Goal: Task Accomplishment & Management: Manage account settings

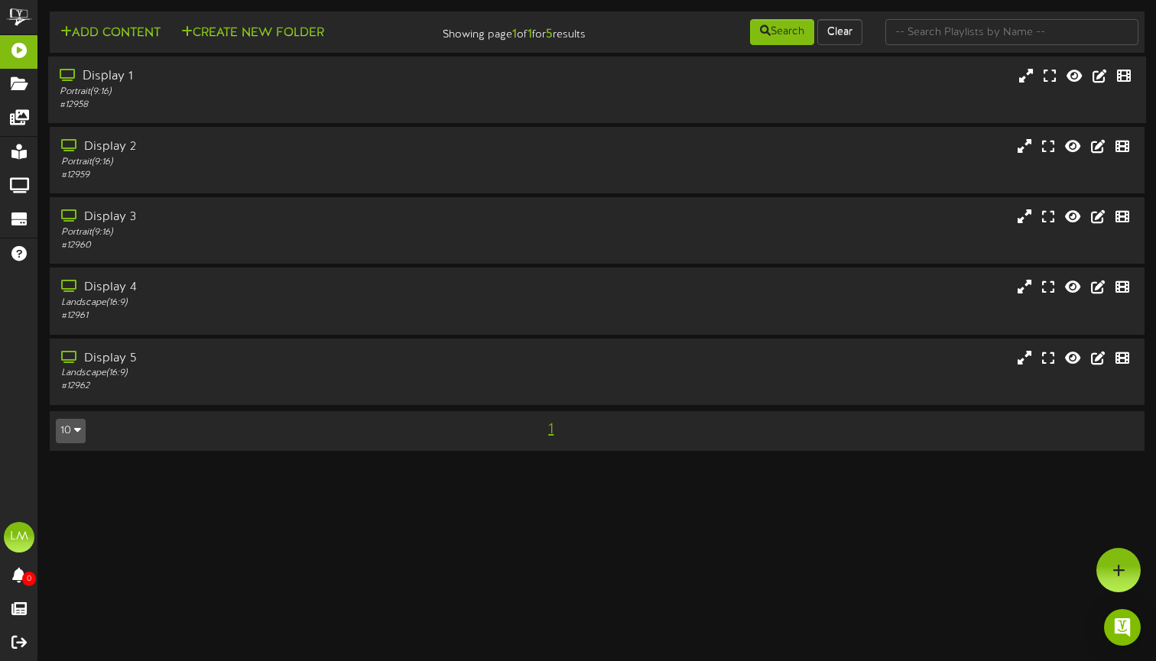
click at [390, 93] on div "Portrait ( 9:16 )" at bounding box center [277, 92] width 434 height 13
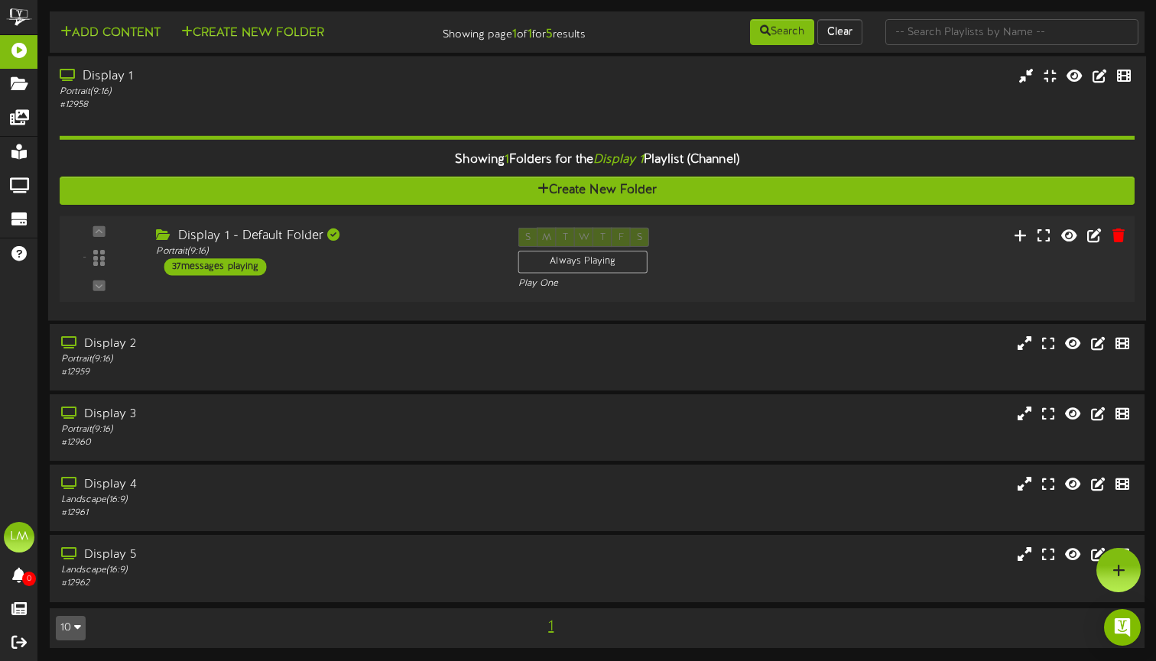
click at [349, 240] on div "Display 1 - Default Folder" at bounding box center [325, 237] width 339 height 18
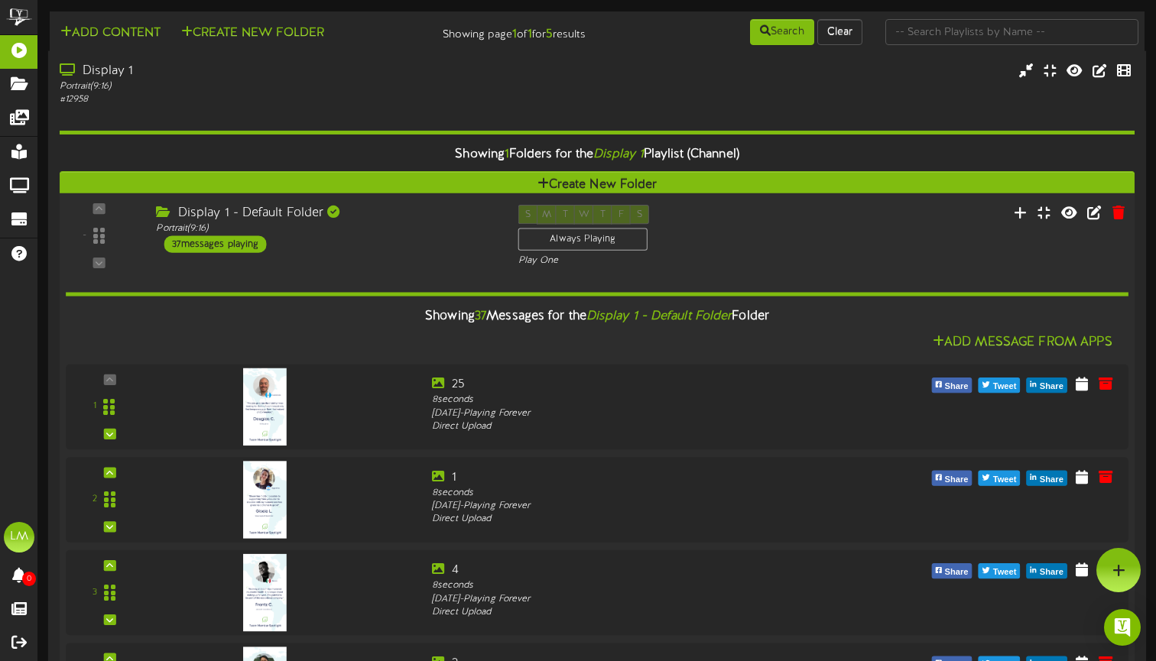
click at [416, 216] on div "Display 1 - Default Folder" at bounding box center [325, 214] width 339 height 18
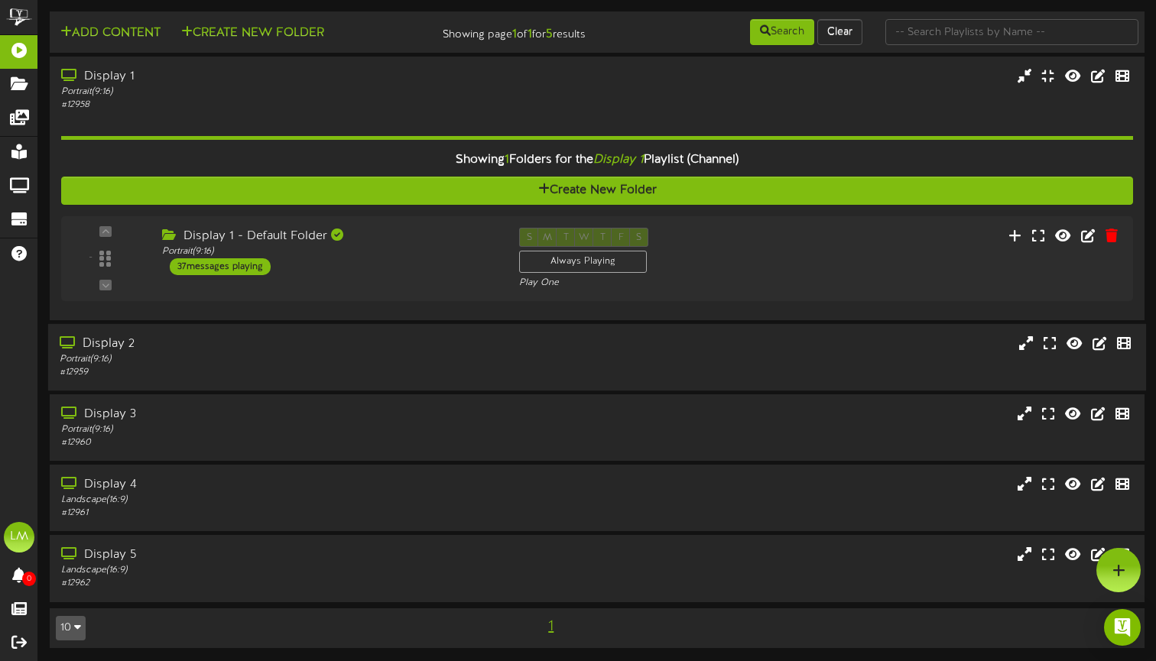
click at [372, 360] on div "Portrait ( 9:16 )" at bounding box center [277, 359] width 434 height 13
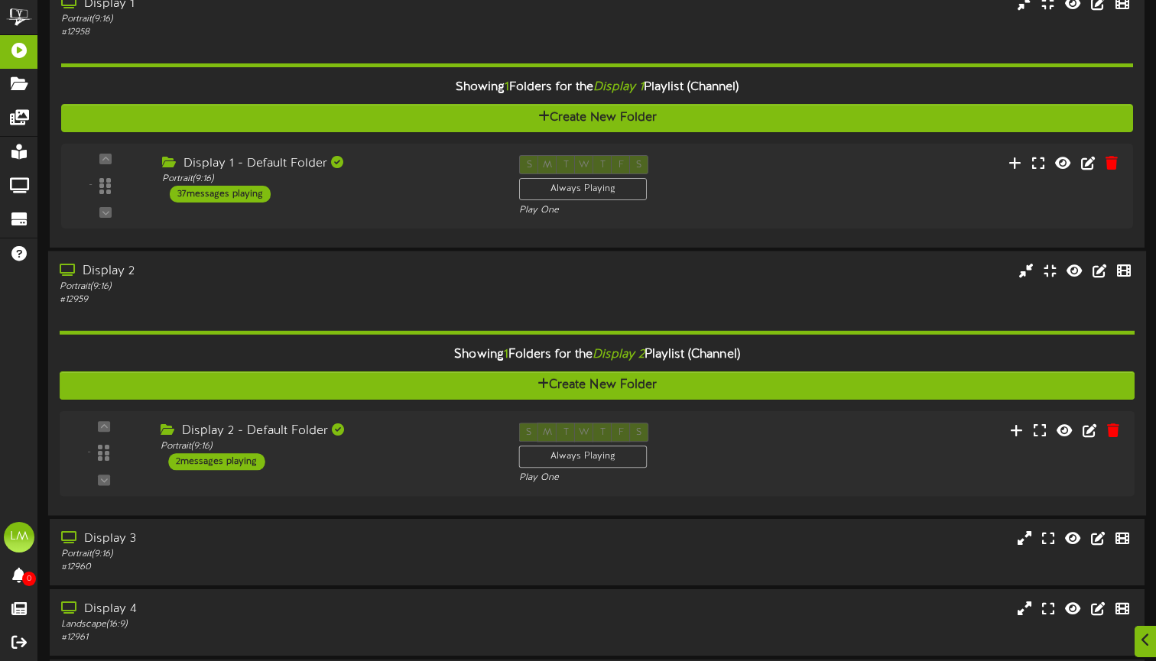
scroll to position [99, 0]
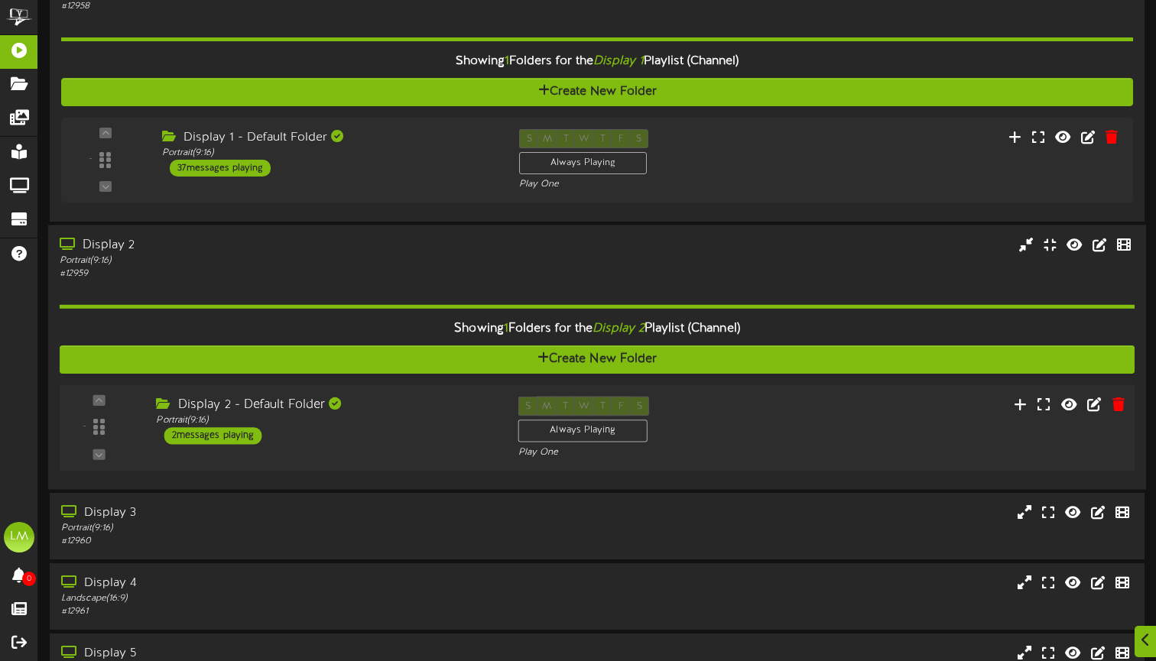
click at [387, 409] on div "Display 2 - Default Folder" at bounding box center [325, 406] width 339 height 18
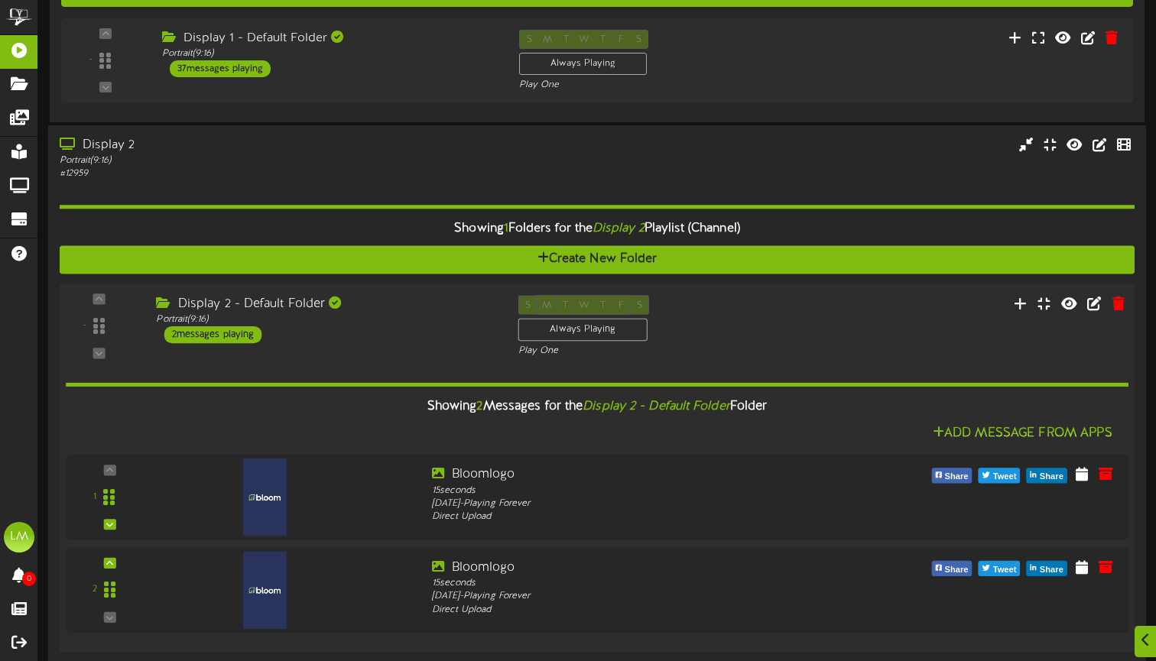
scroll to position [210, 0]
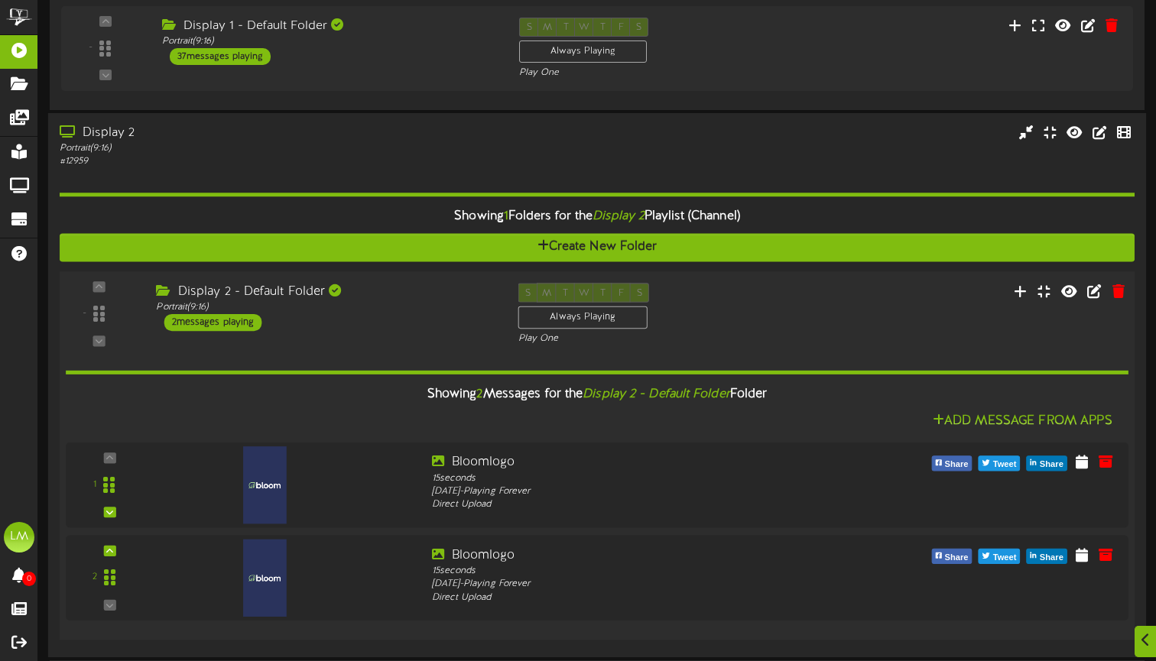
click at [372, 399] on div "Showing 2 Messages for the Display 2 - Default Folder Folder" at bounding box center [597, 394] width 1086 height 33
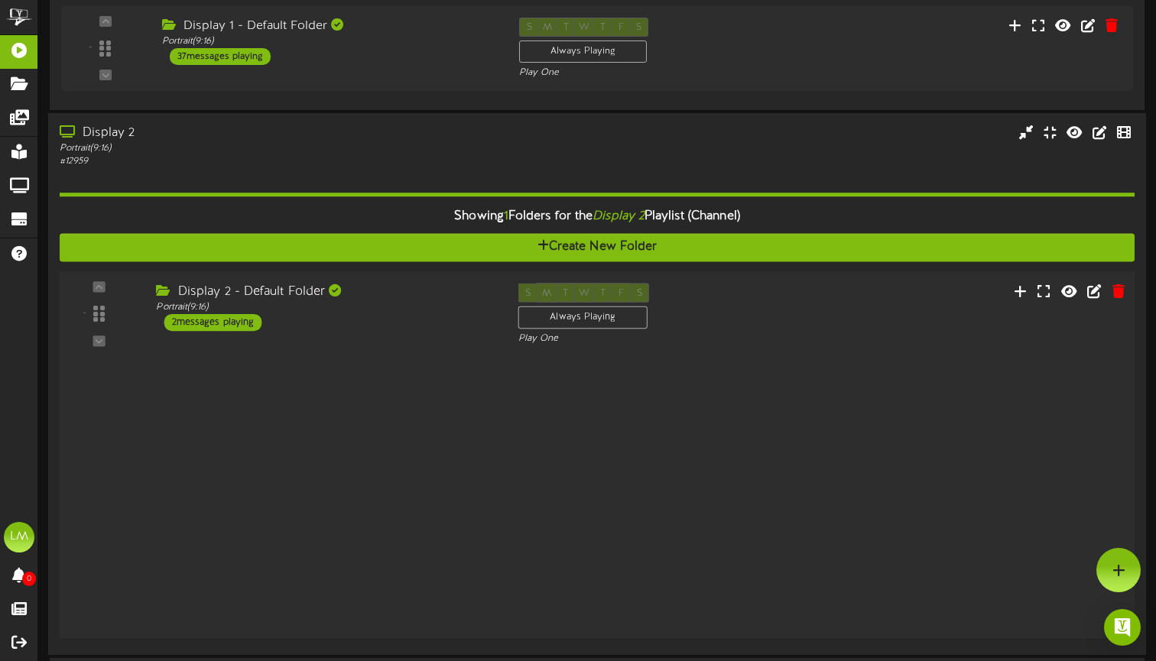
scroll to position [192, 0]
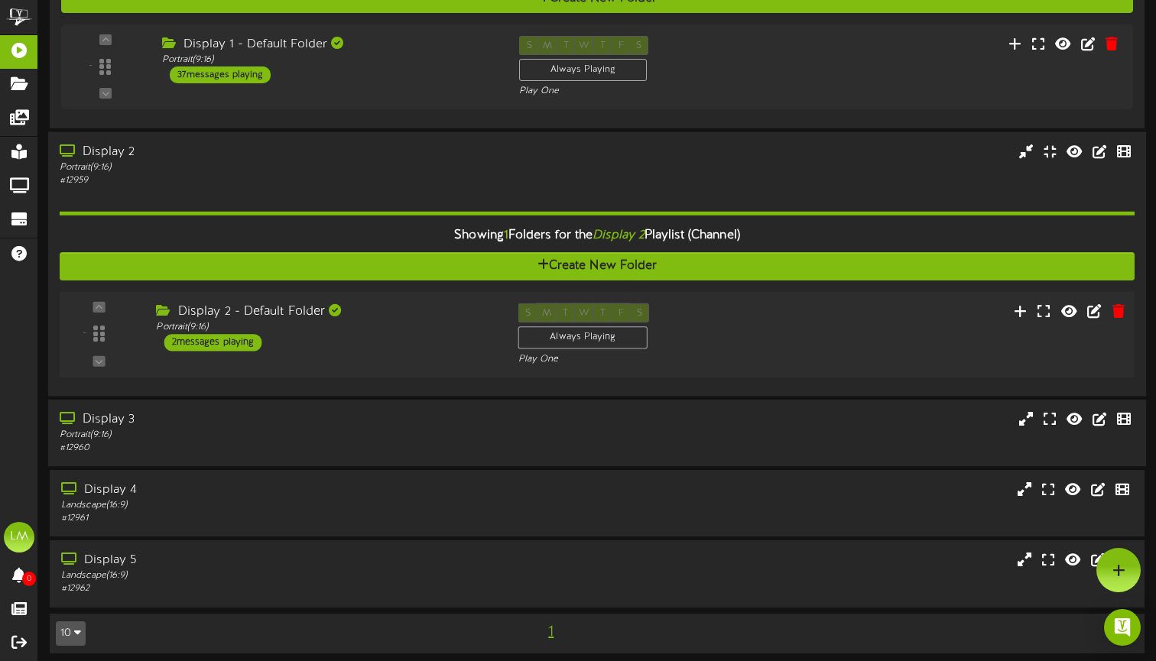
click at [368, 421] on div "Display 3" at bounding box center [277, 420] width 434 height 18
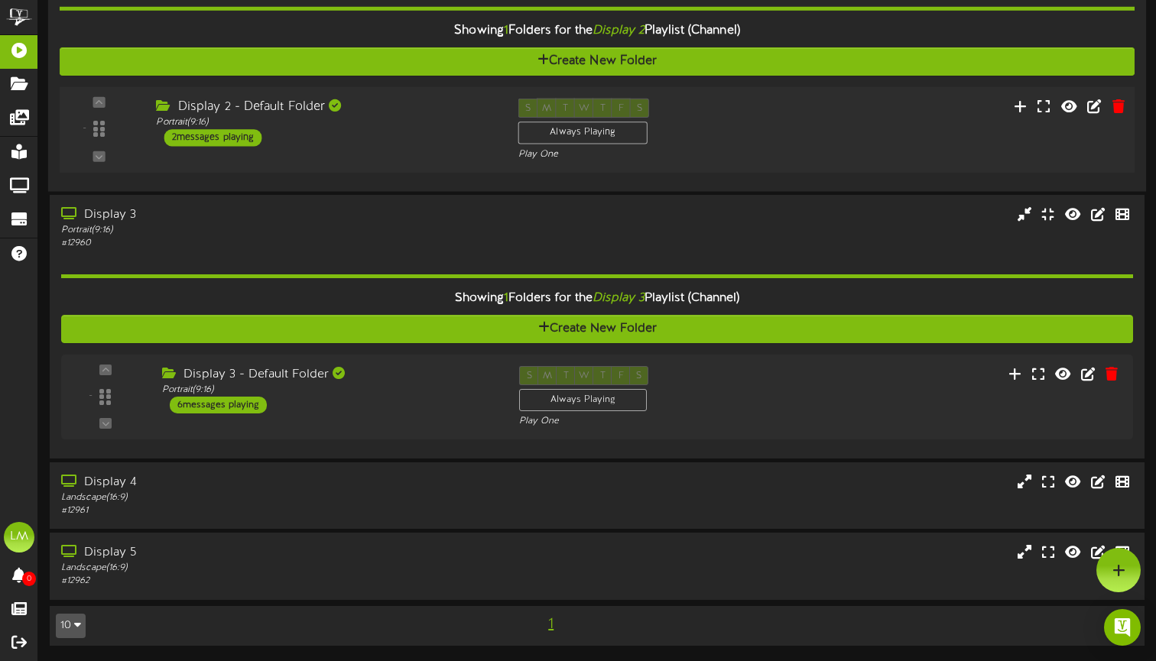
scroll to position [388, 0]
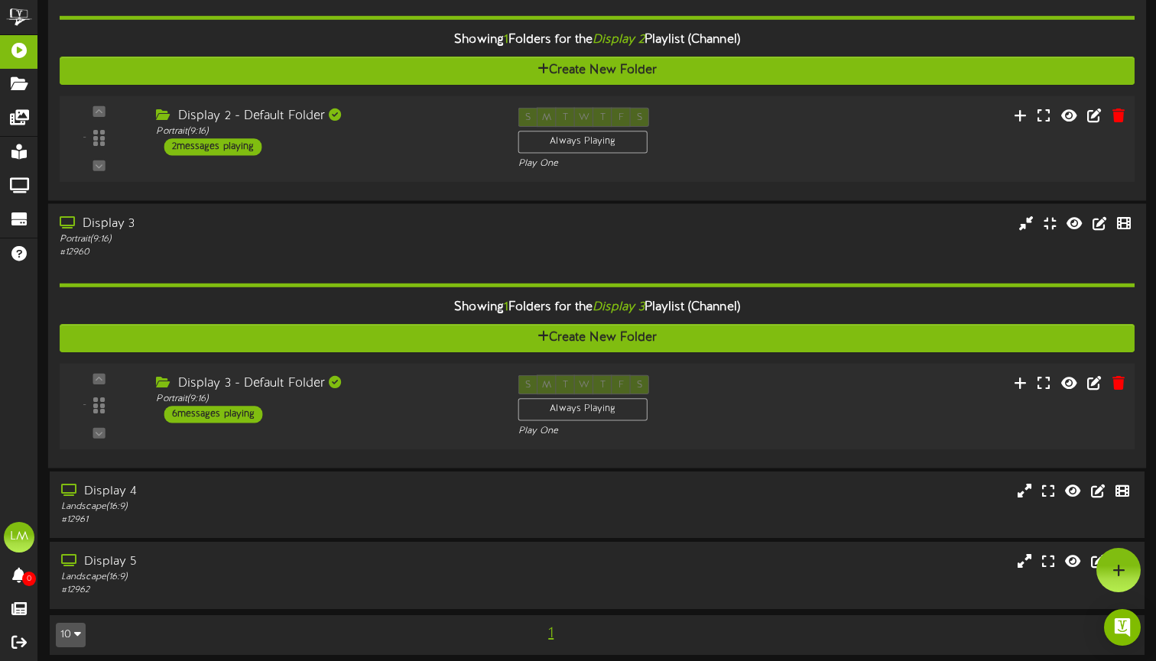
click at [324, 375] on div "Display 3 - Default Folder" at bounding box center [325, 384] width 339 height 18
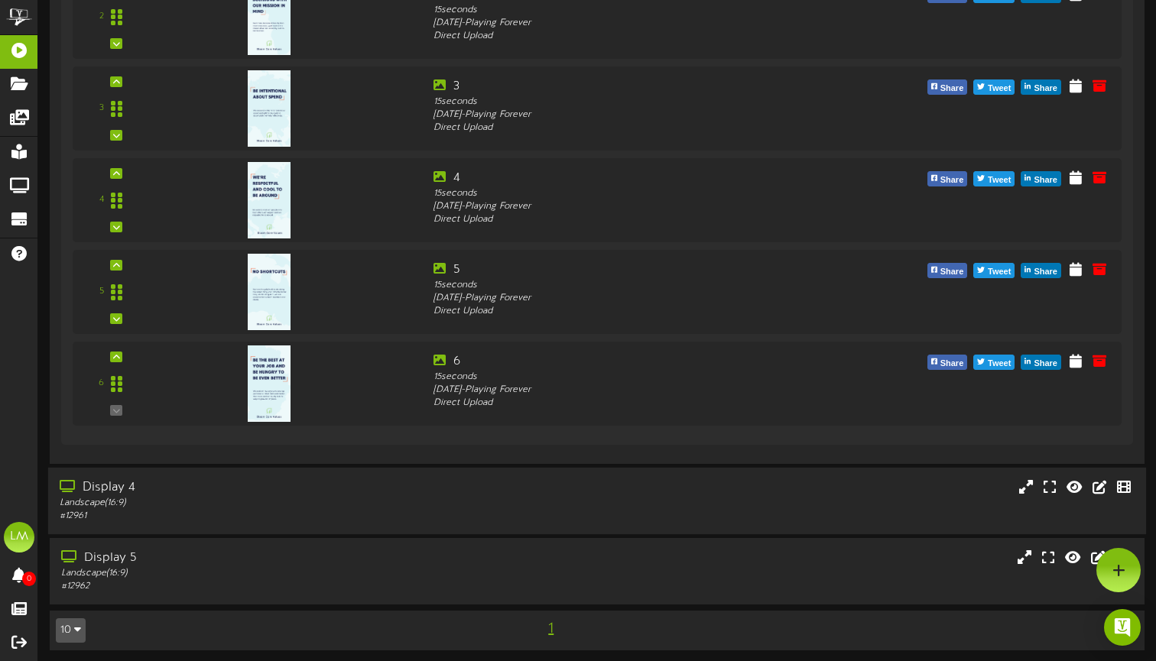
scroll to position [1034, 0]
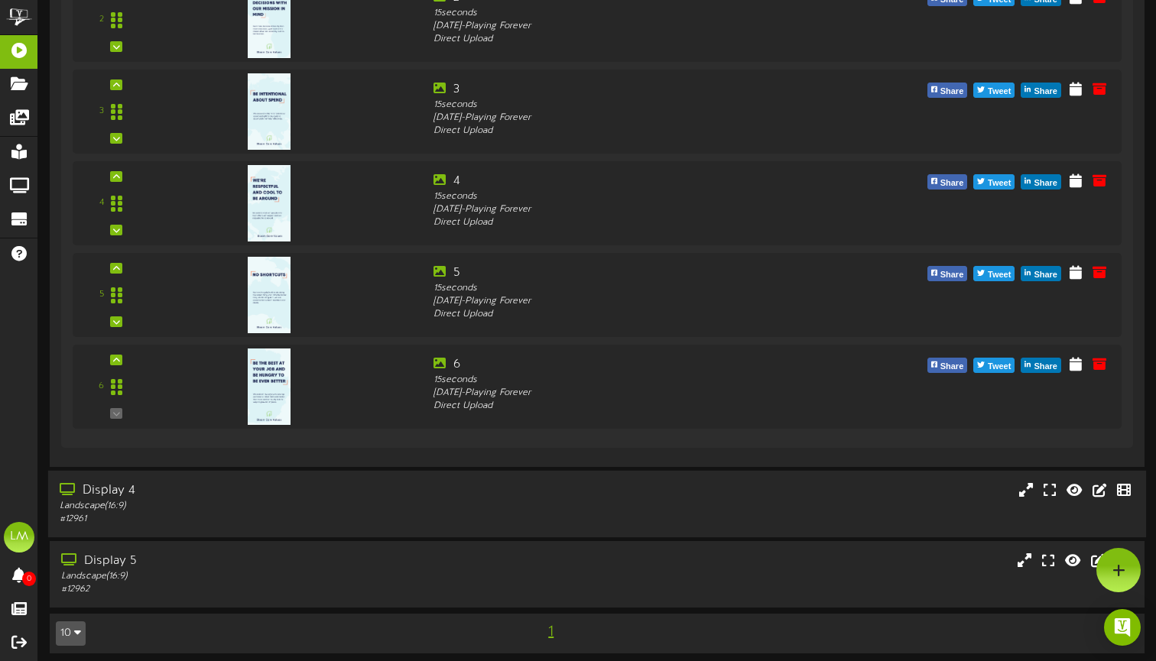
click at [376, 500] on div "Landscape ( 16:9 )" at bounding box center [277, 506] width 434 height 13
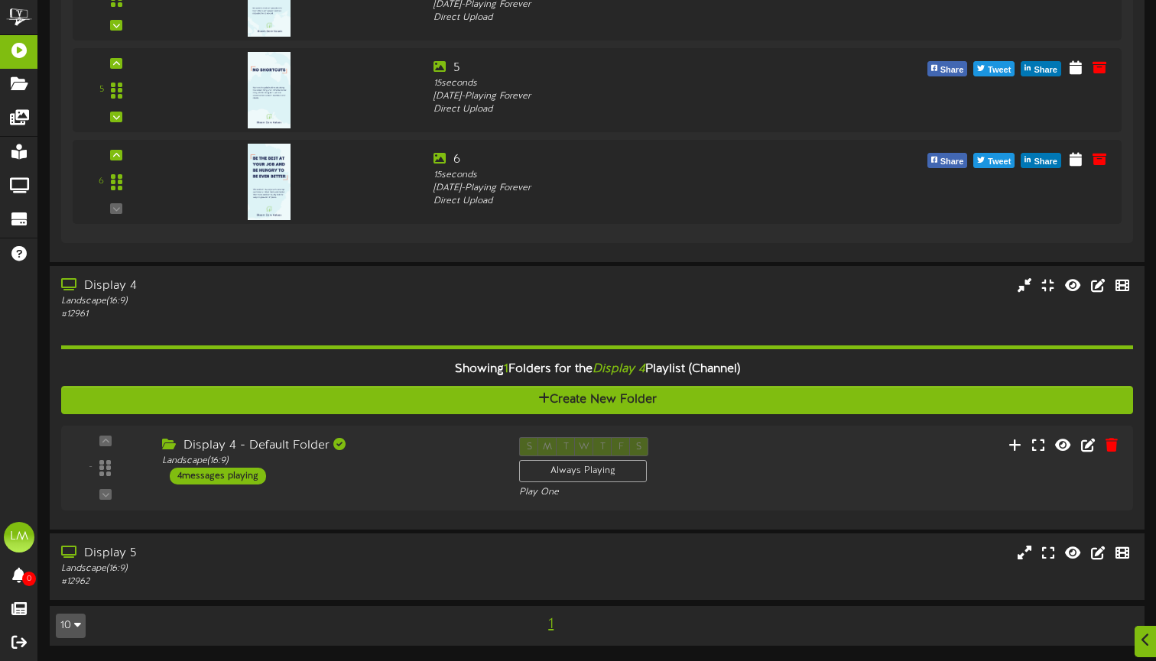
scroll to position [1230, 0]
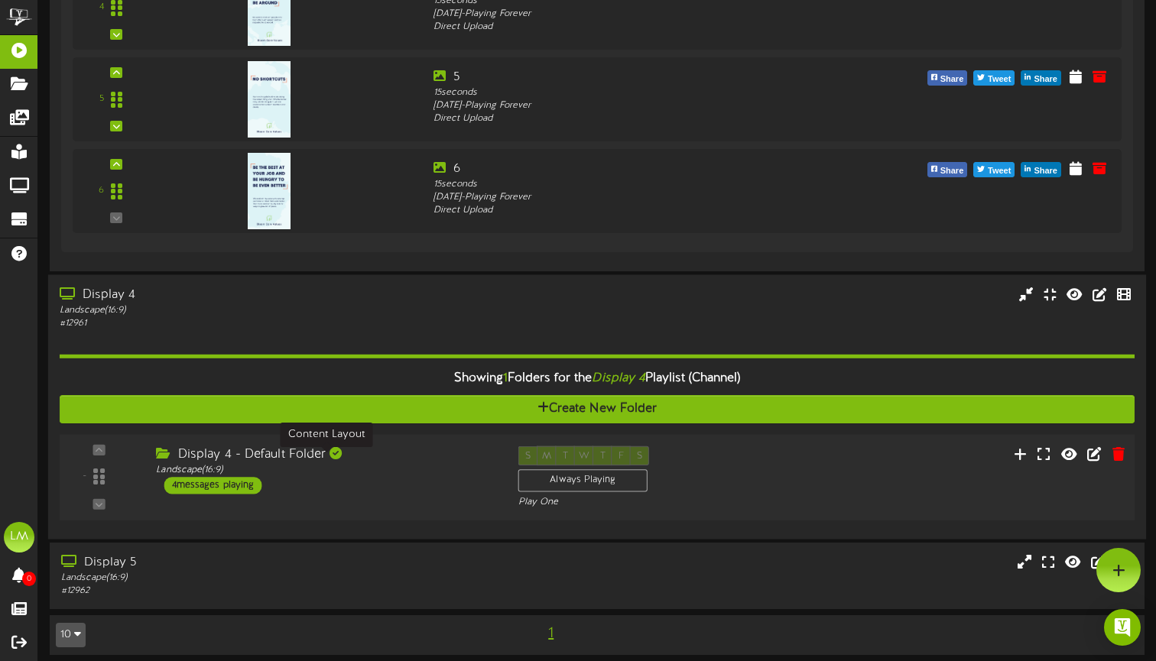
click at [310, 464] on div "Landscape ( 16:9 )" at bounding box center [325, 470] width 339 height 13
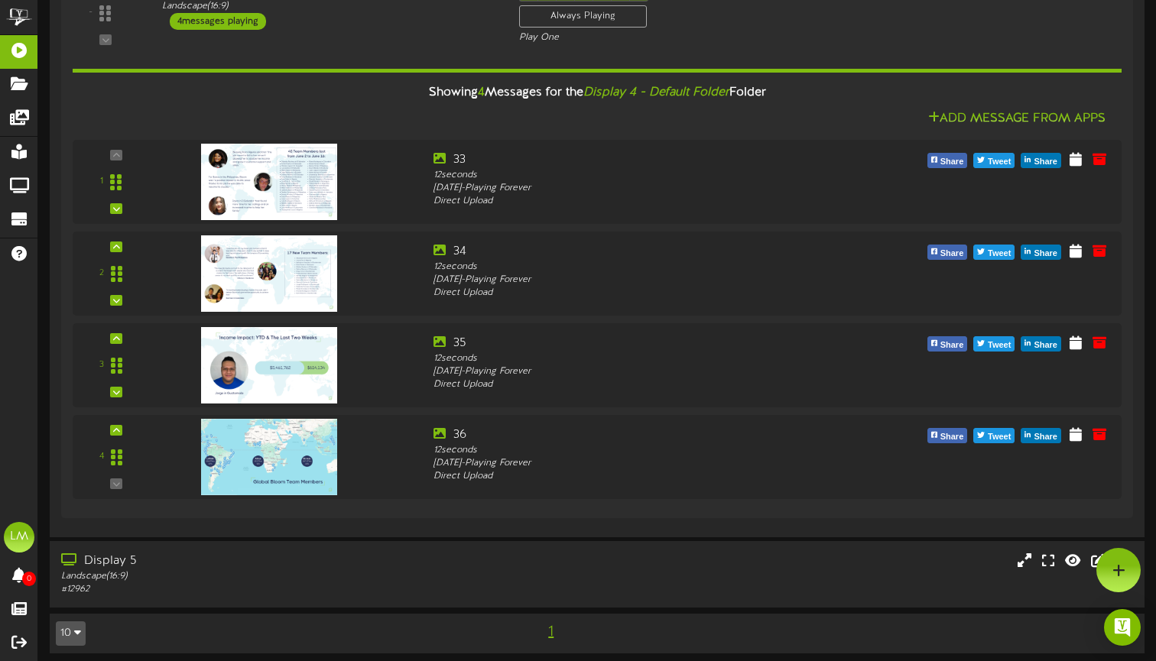
scroll to position [1693, 0]
click at [239, 571] on div "Landscape ( 16:9 )" at bounding box center [277, 577] width 434 height 13
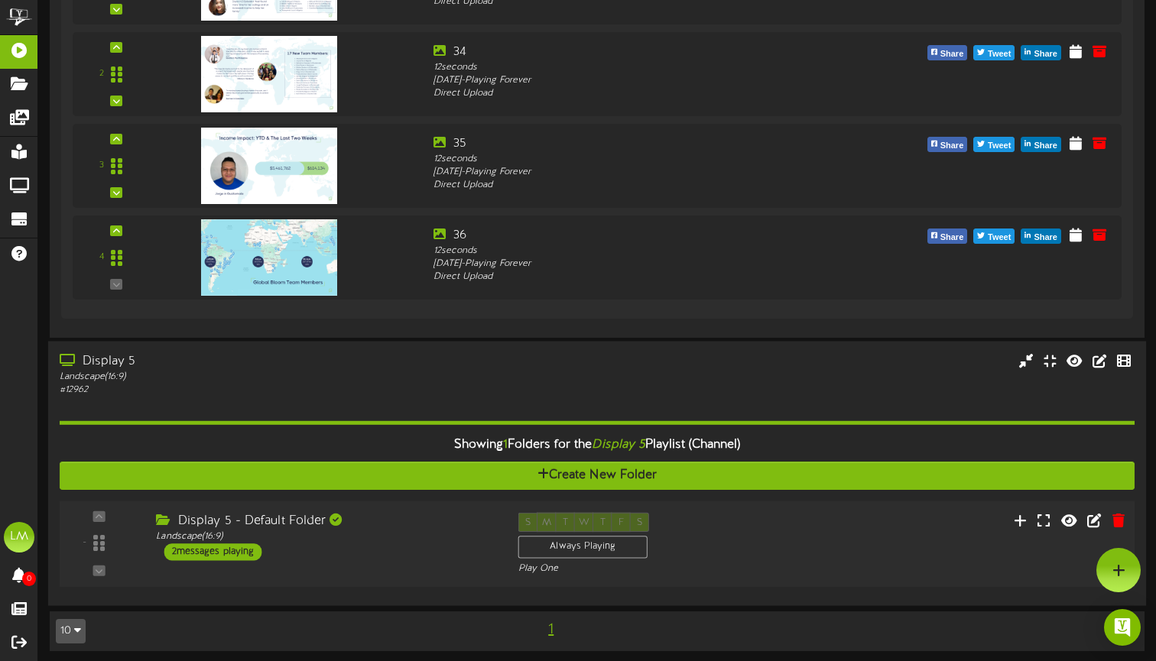
scroll to position [1889, 0]
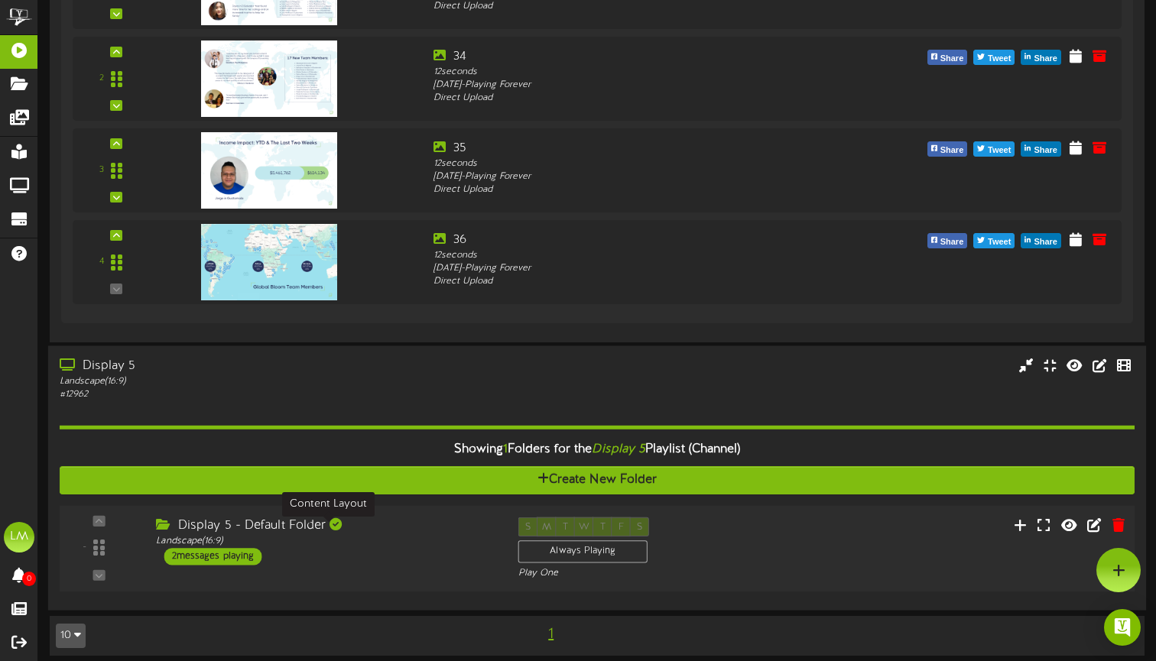
click at [276, 534] on div "Landscape ( 16:9 )" at bounding box center [325, 540] width 339 height 13
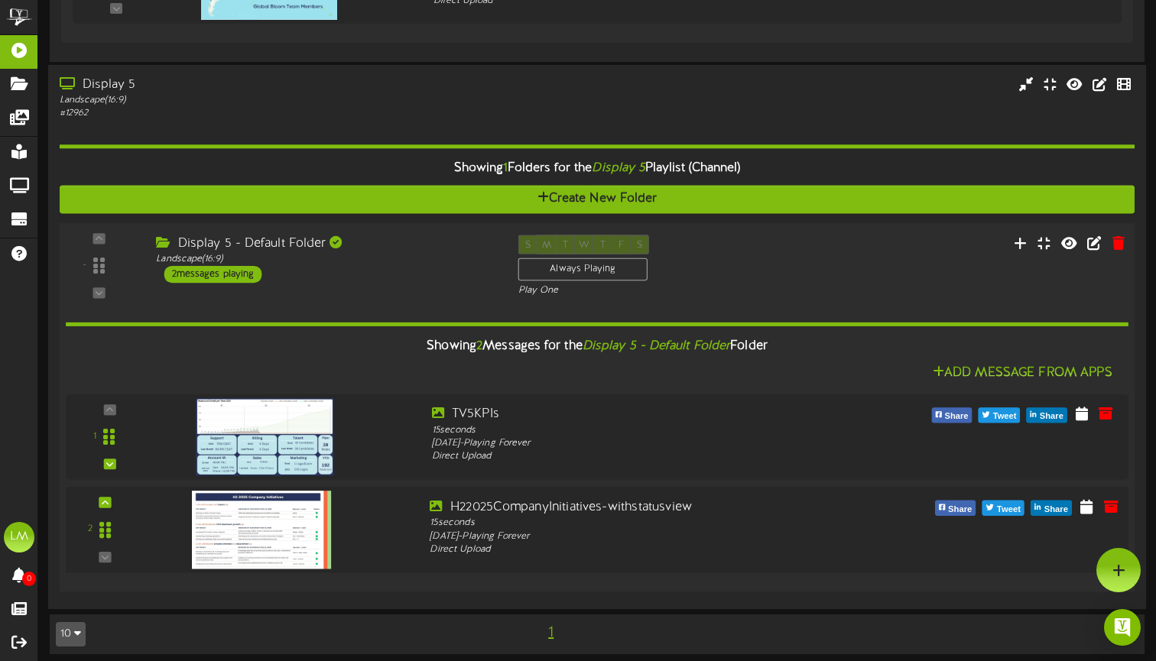
scroll to position [2169, 0]
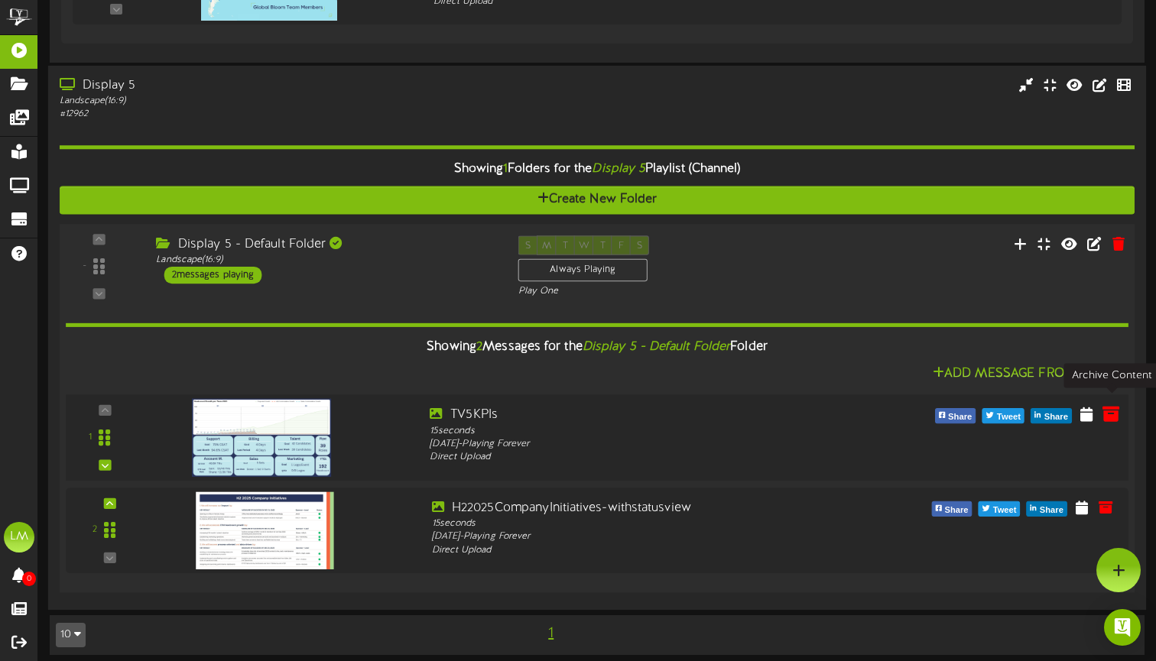
click at [1109, 405] on icon at bounding box center [1110, 413] width 17 height 17
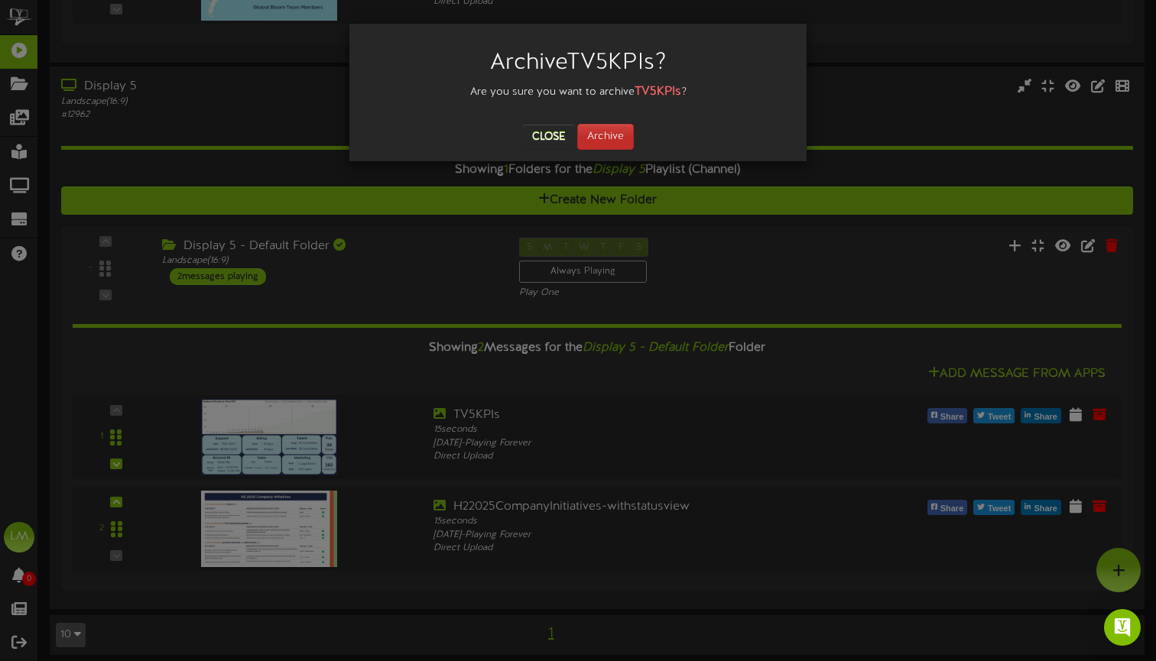
click at [615, 144] on button "Archive" at bounding box center [605, 137] width 57 height 26
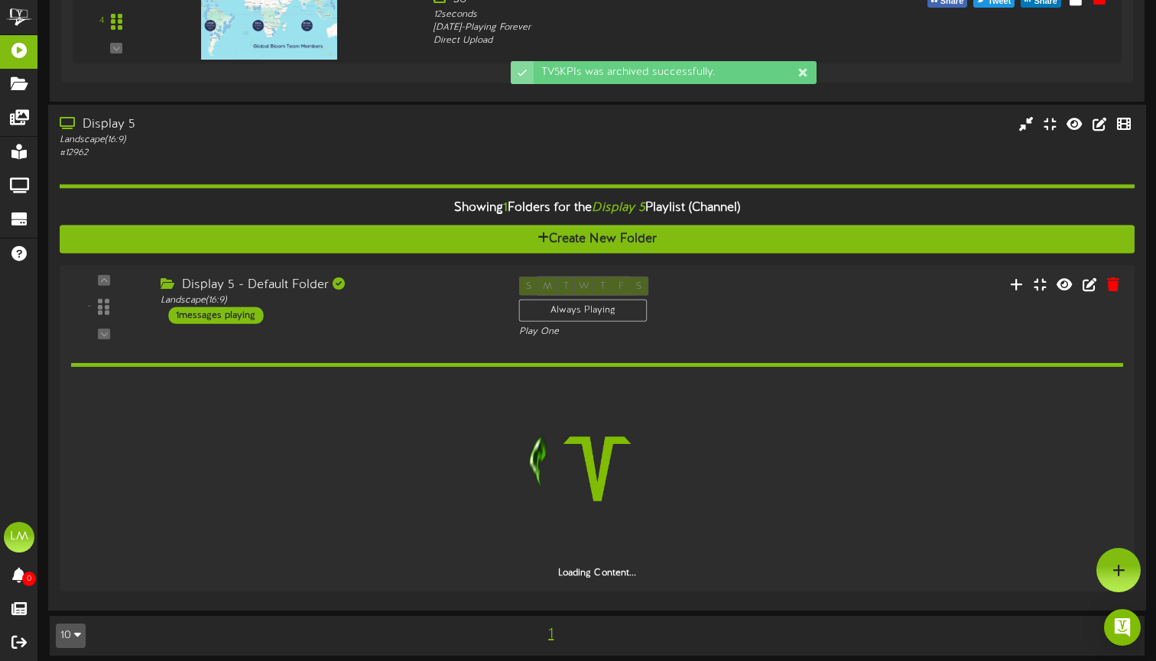
scroll to position [2077, 0]
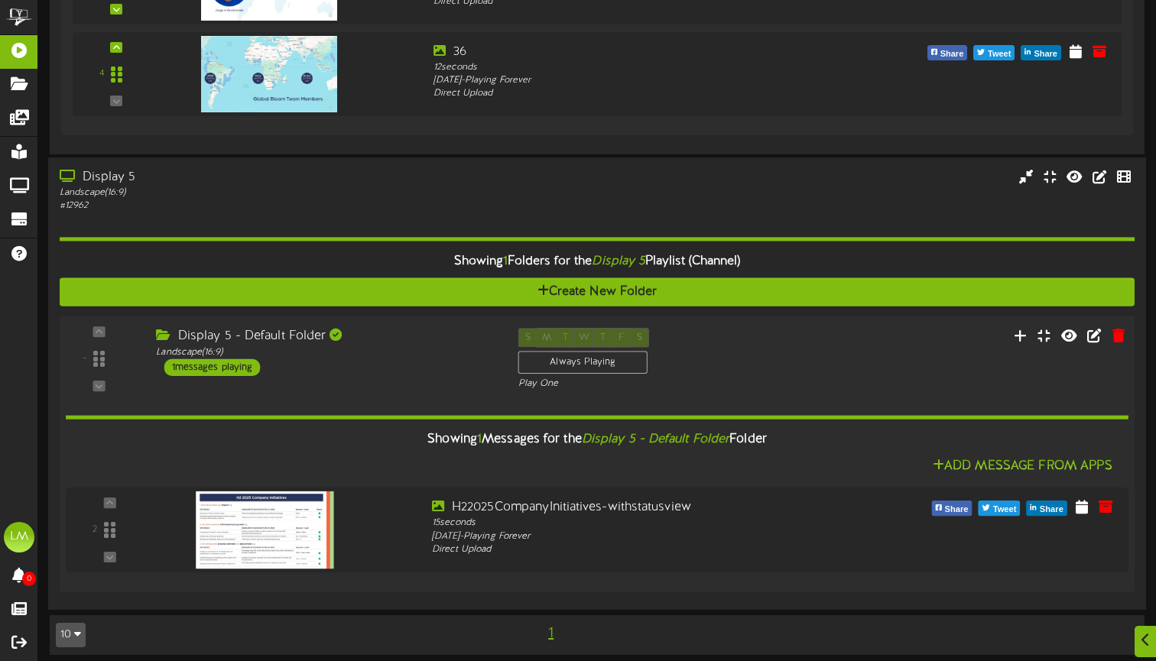
click at [376, 359] on div "Display 5 - Default Folder Landscape ( 16:9 ) 1 messages playing" at bounding box center [325, 352] width 362 height 48
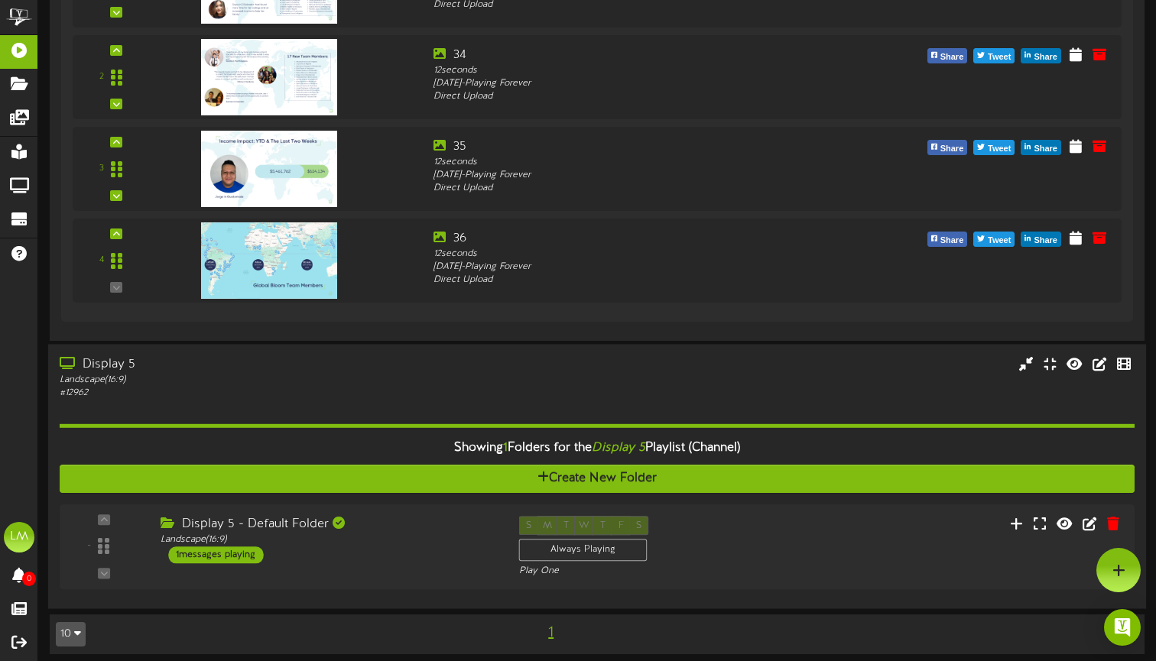
scroll to position [1889, 0]
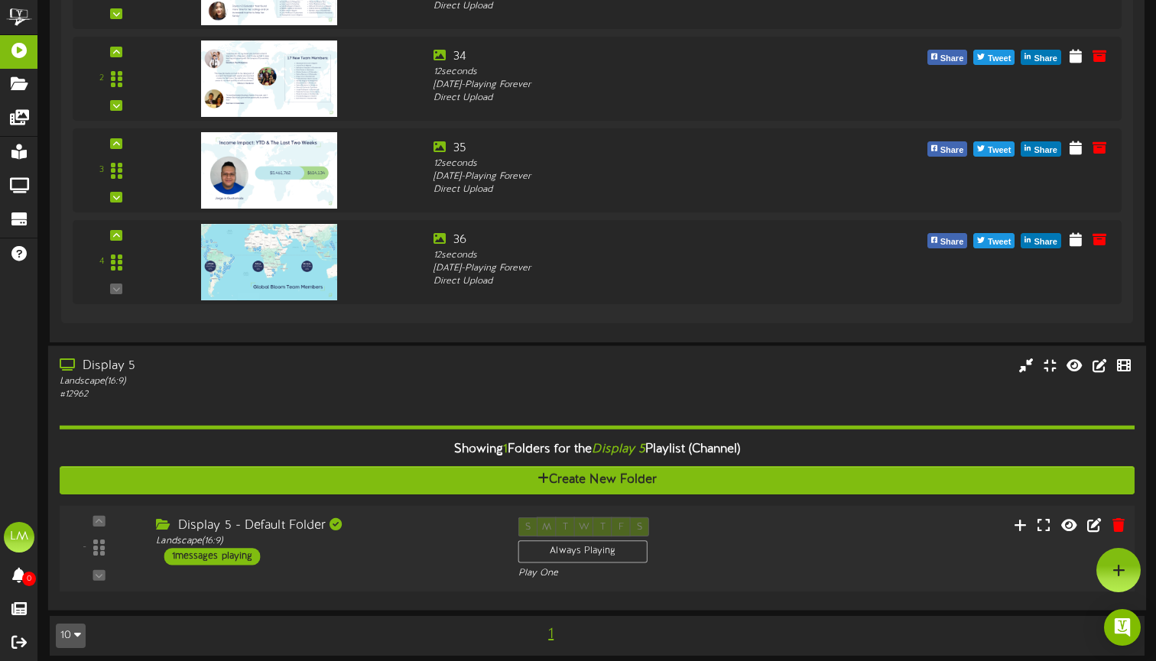
click at [300, 517] on div "Display 5 - Default Folder" at bounding box center [325, 526] width 339 height 18
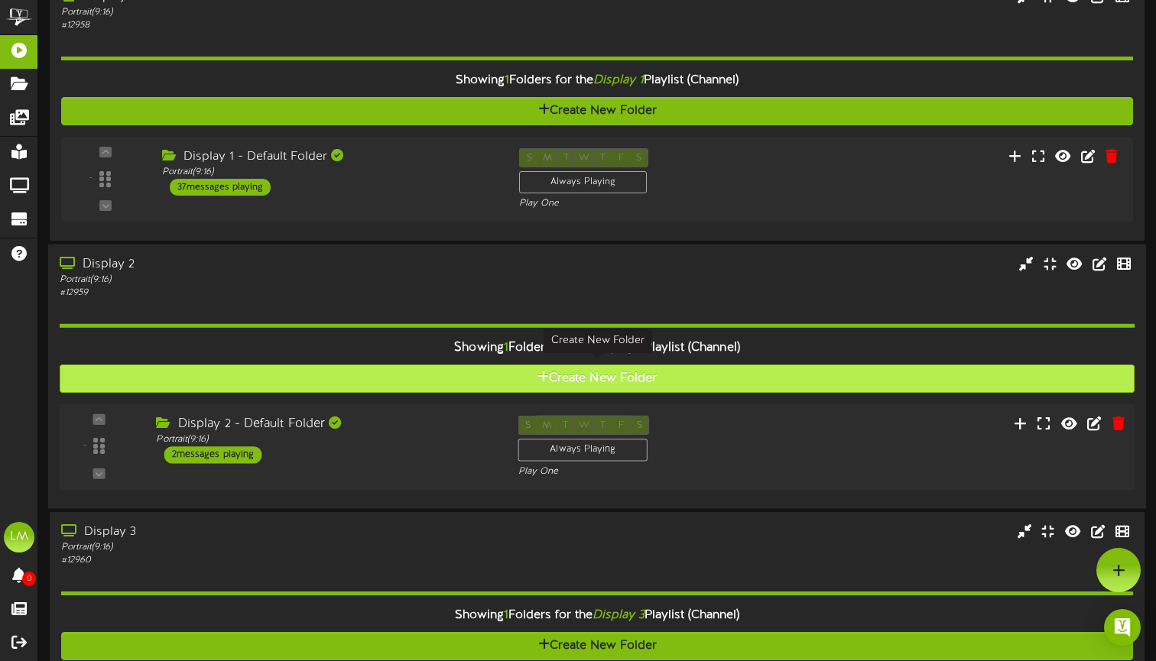
scroll to position [39, 0]
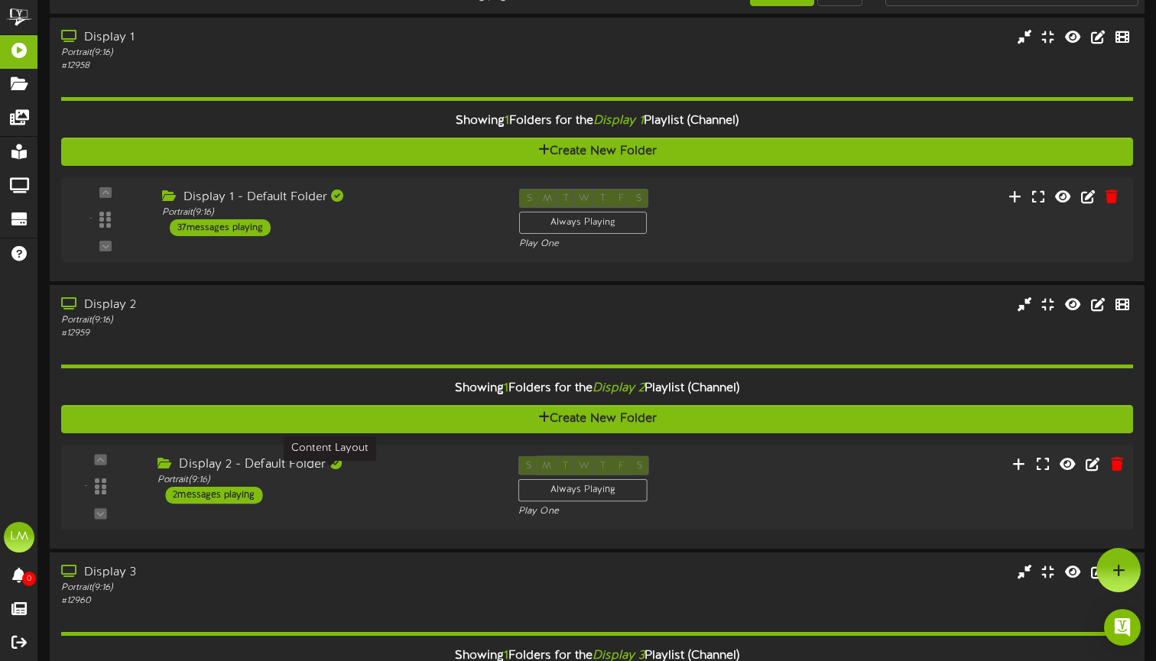
click at [402, 474] on div "Portrait ( 9:16 )" at bounding box center [326, 480] width 338 height 13
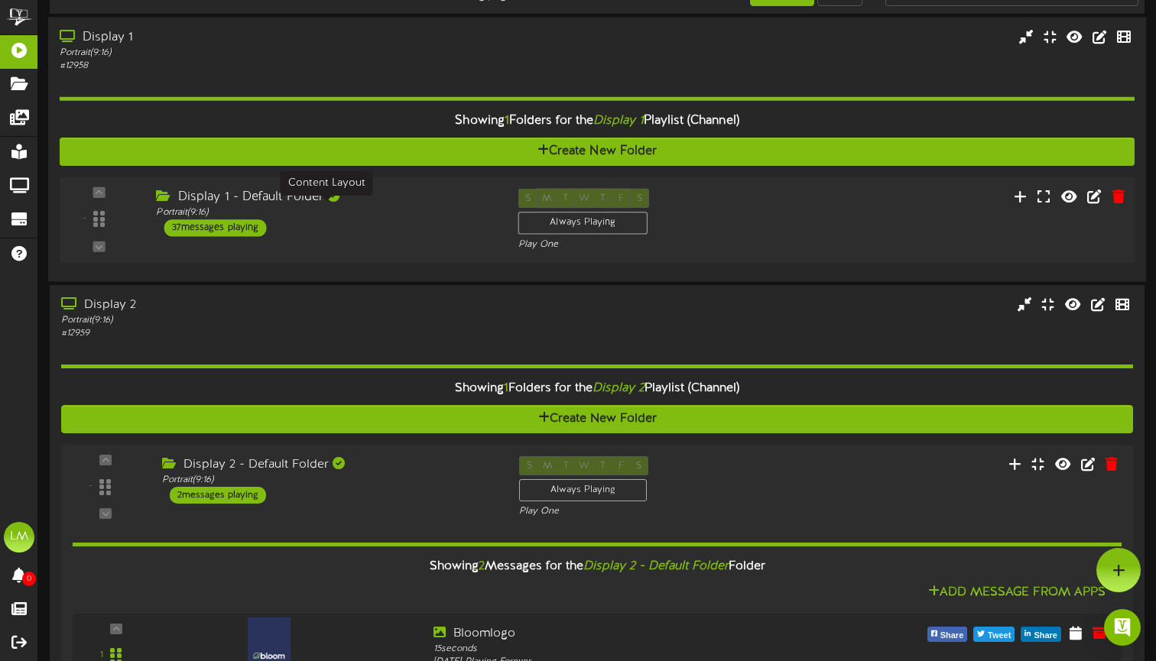
click at [414, 213] on div "Portrait ( 9:16 )" at bounding box center [325, 212] width 339 height 13
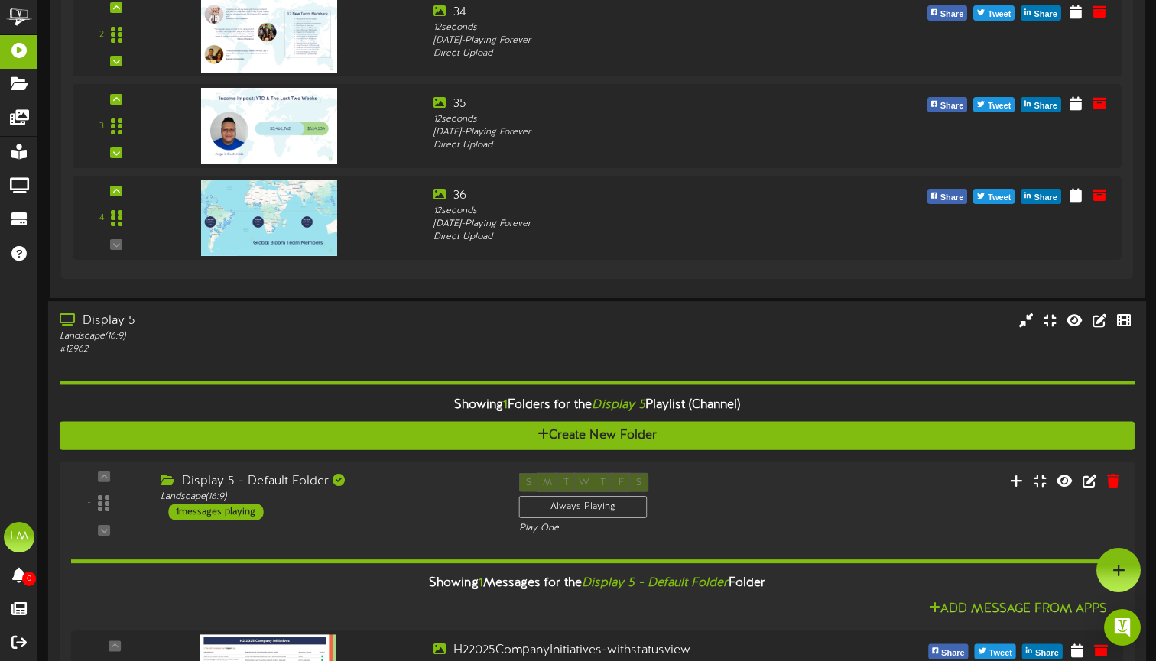
scroll to position [5333, 0]
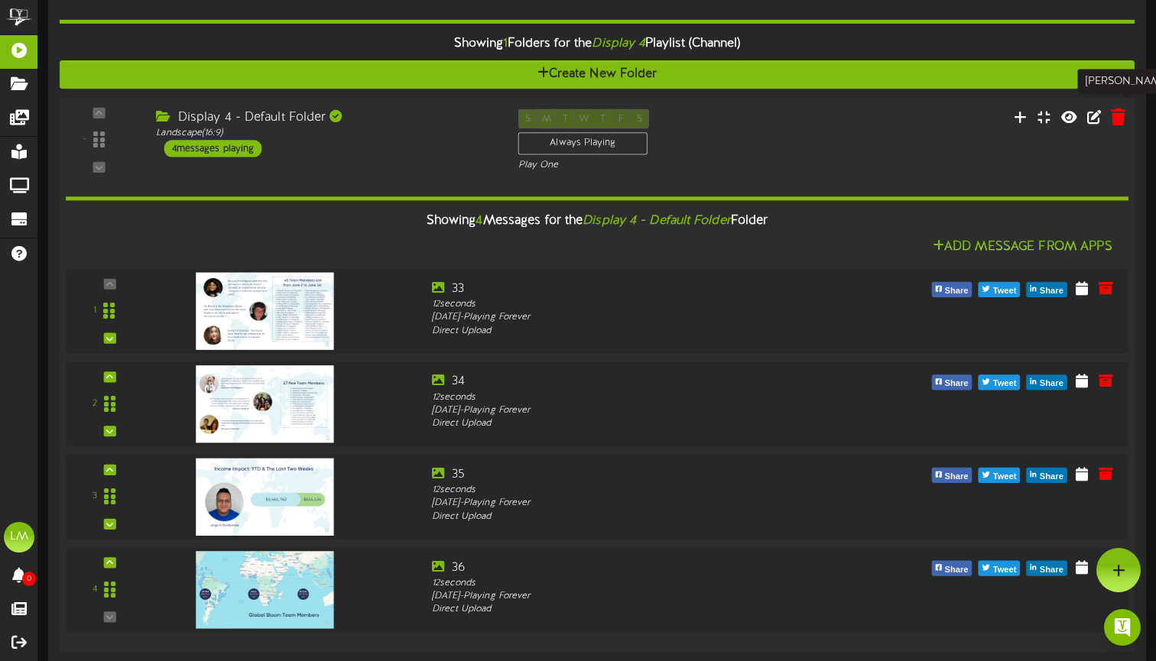
click at [1118, 115] on icon at bounding box center [1118, 117] width 15 height 17
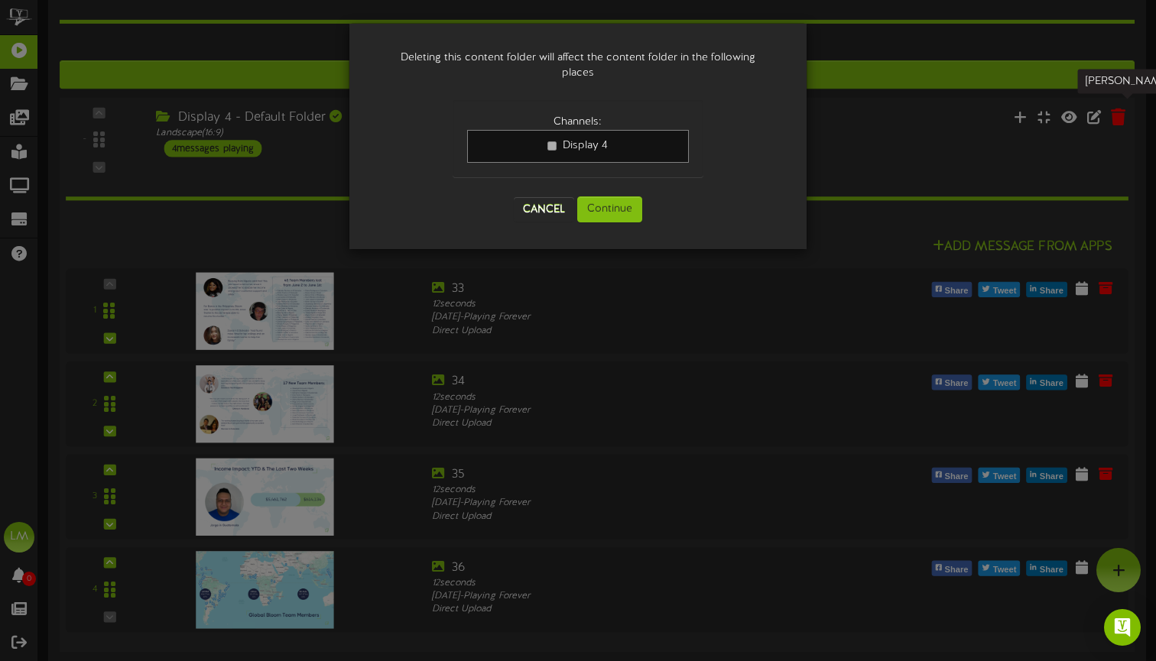
scroll to position [5330, 0]
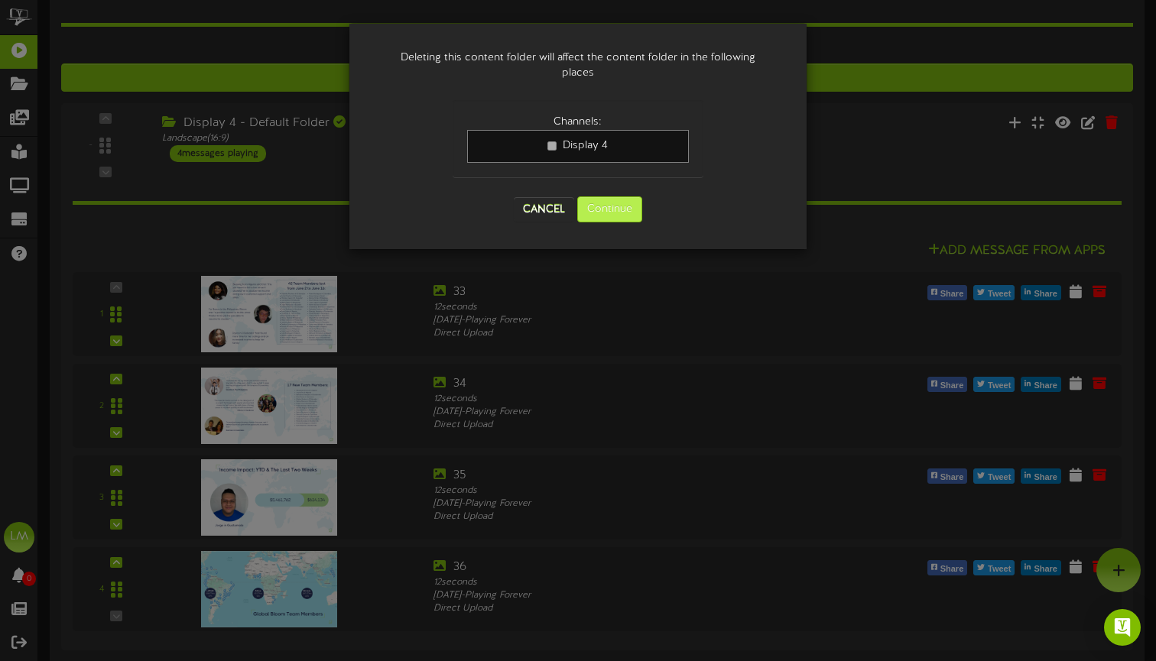
click at [628, 209] on button "Continue" at bounding box center [609, 209] width 65 height 26
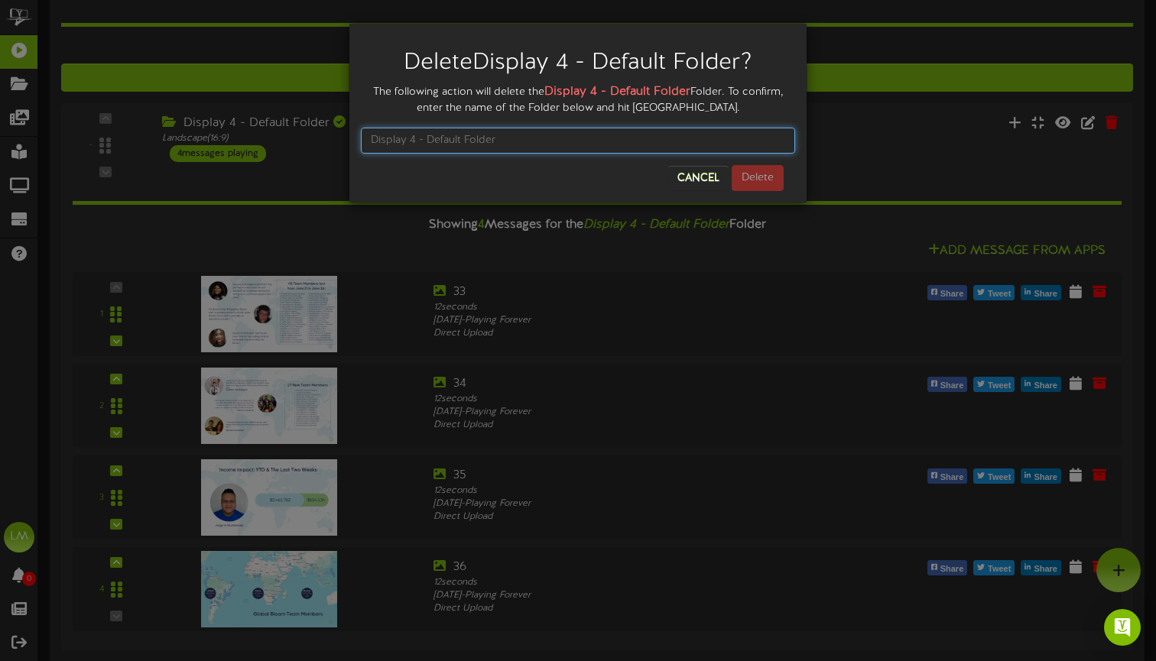
click at [619, 142] on input "text" at bounding box center [578, 141] width 434 height 26
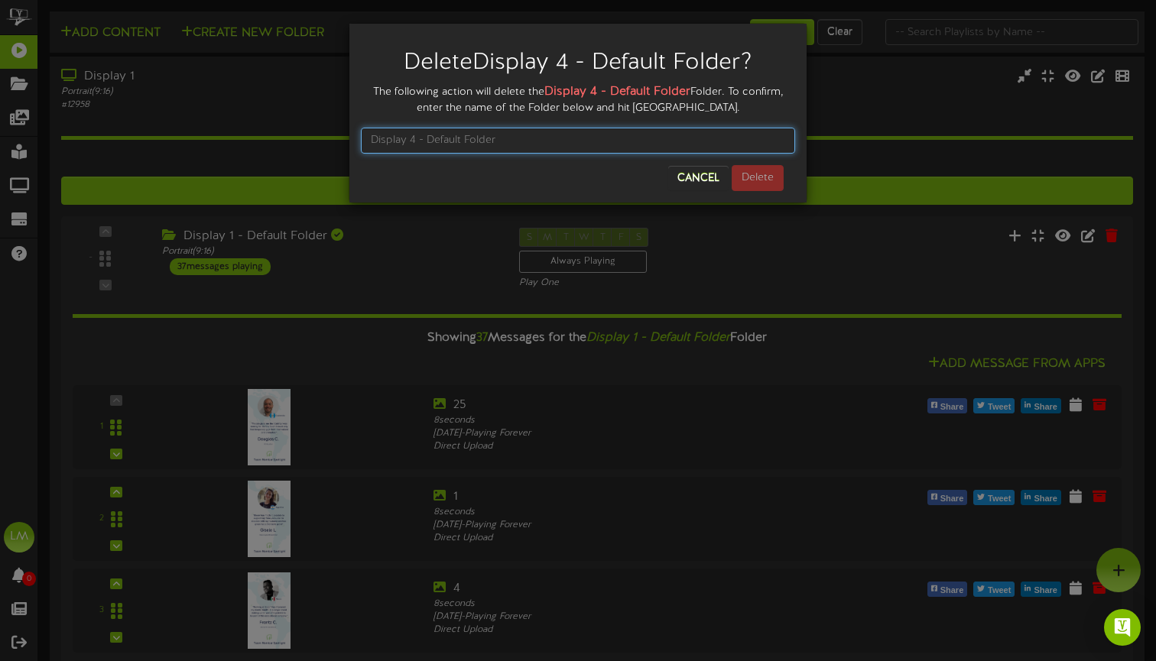
click at [641, 149] on input "text" at bounding box center [578, 141] width 434 height 26
type input "S"
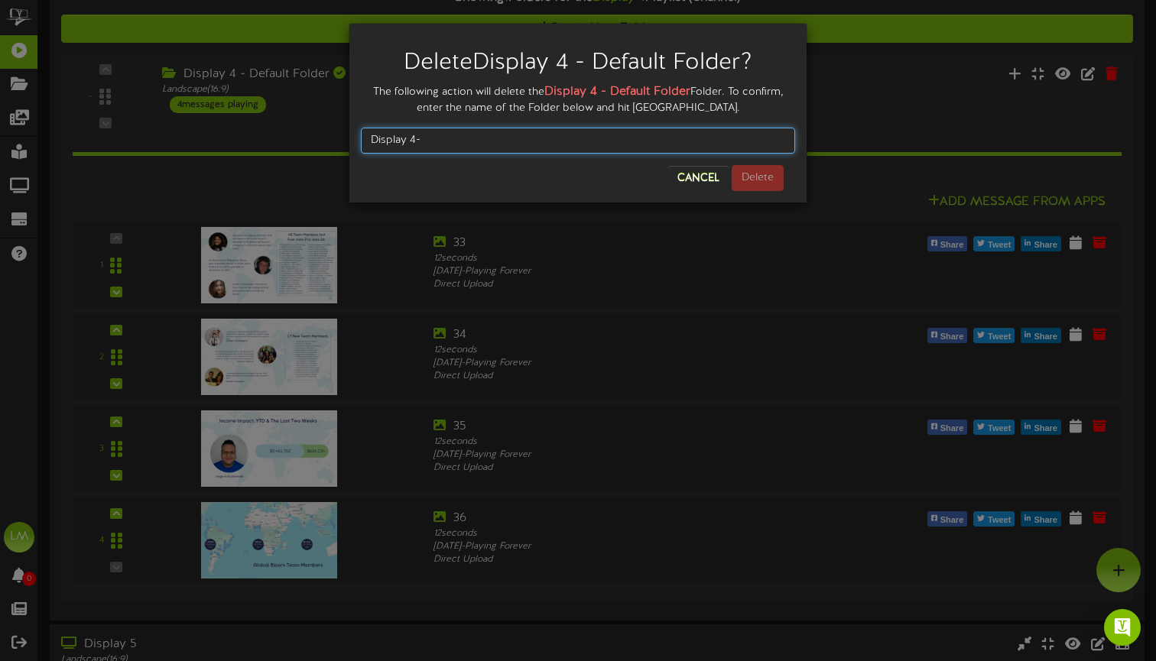
scroll to position [5251, 0]
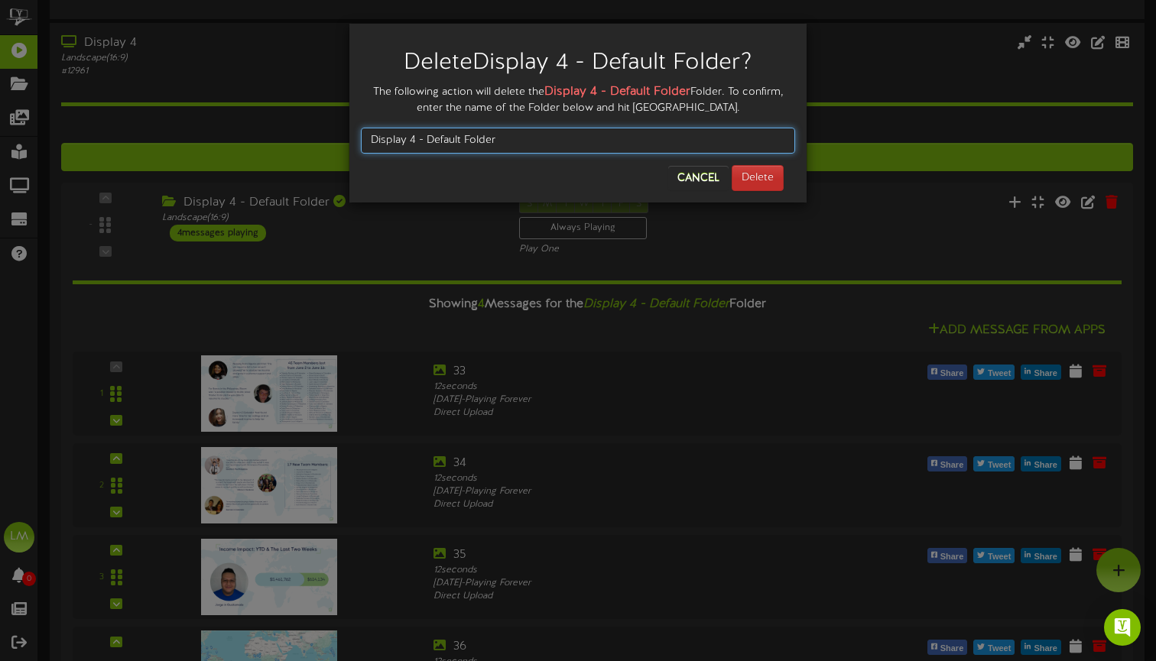
type input "Display 4 - Default Folder"
click at [765, 171] on button "Delete" at bounding box center [758, 178] width 52 height 26
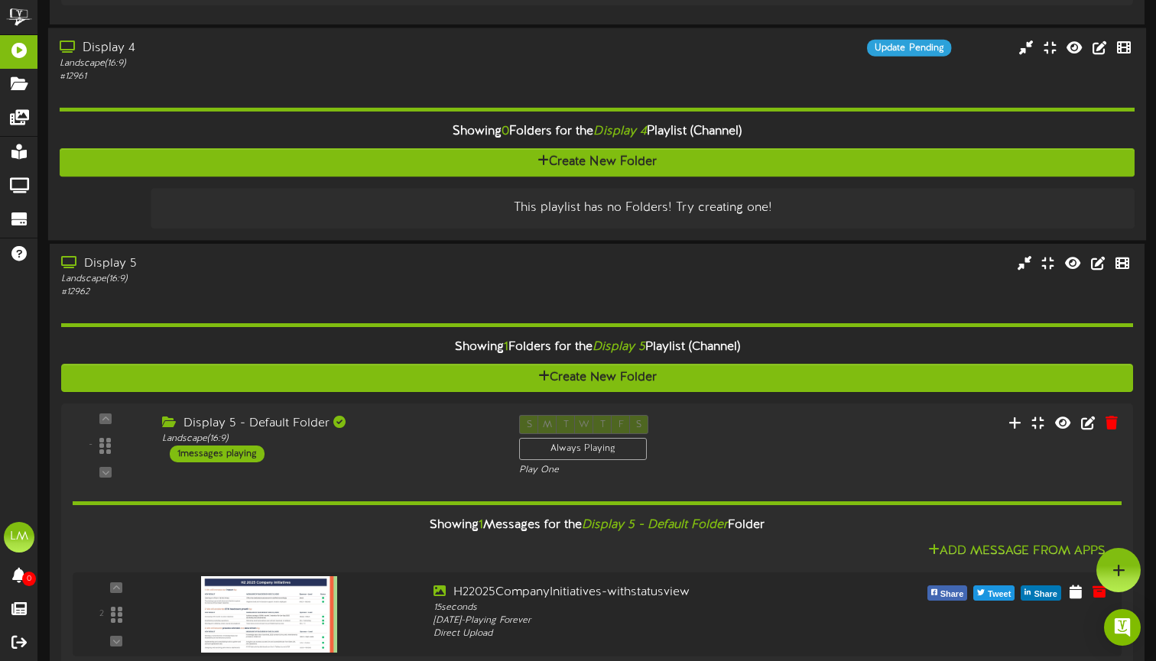
scroll to position [5219, 0]
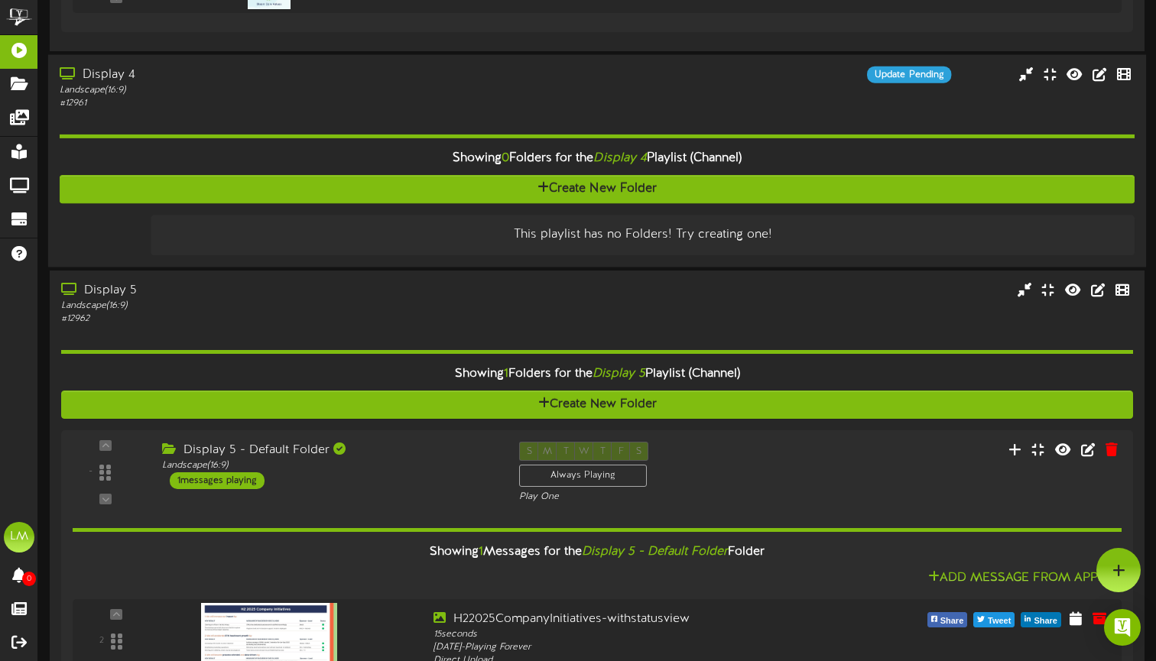
click at [170, 84] on div "Landscape ( 16:9 )" at bounding box center [277, 90] width 434 height 13
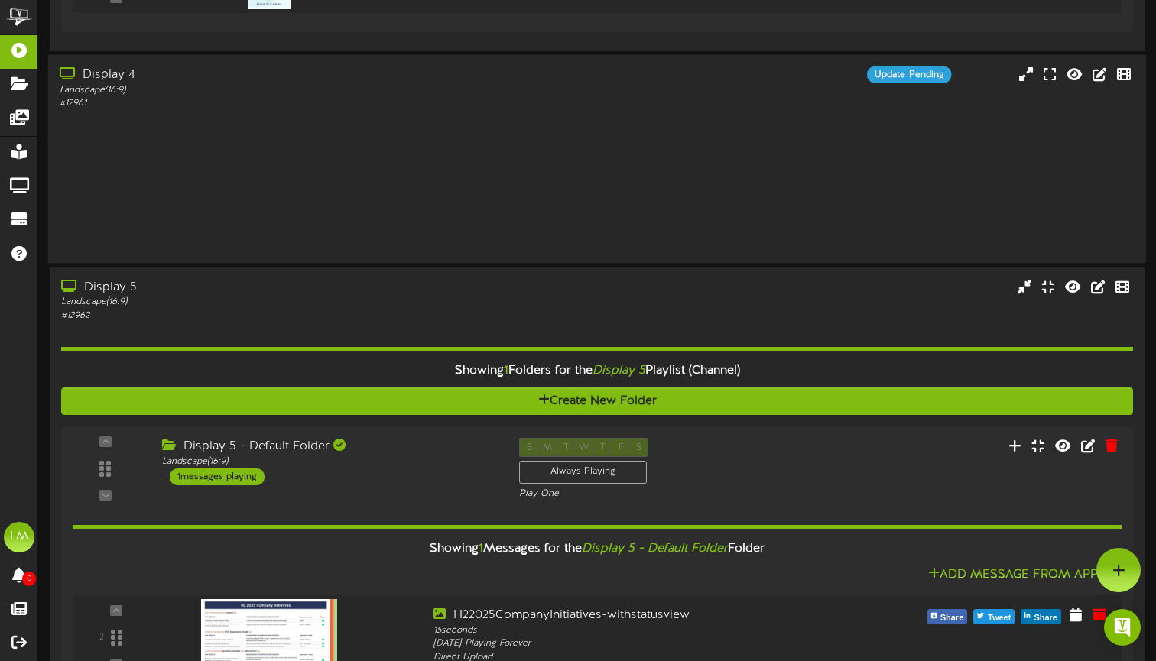
scroll to position [5189, 0]
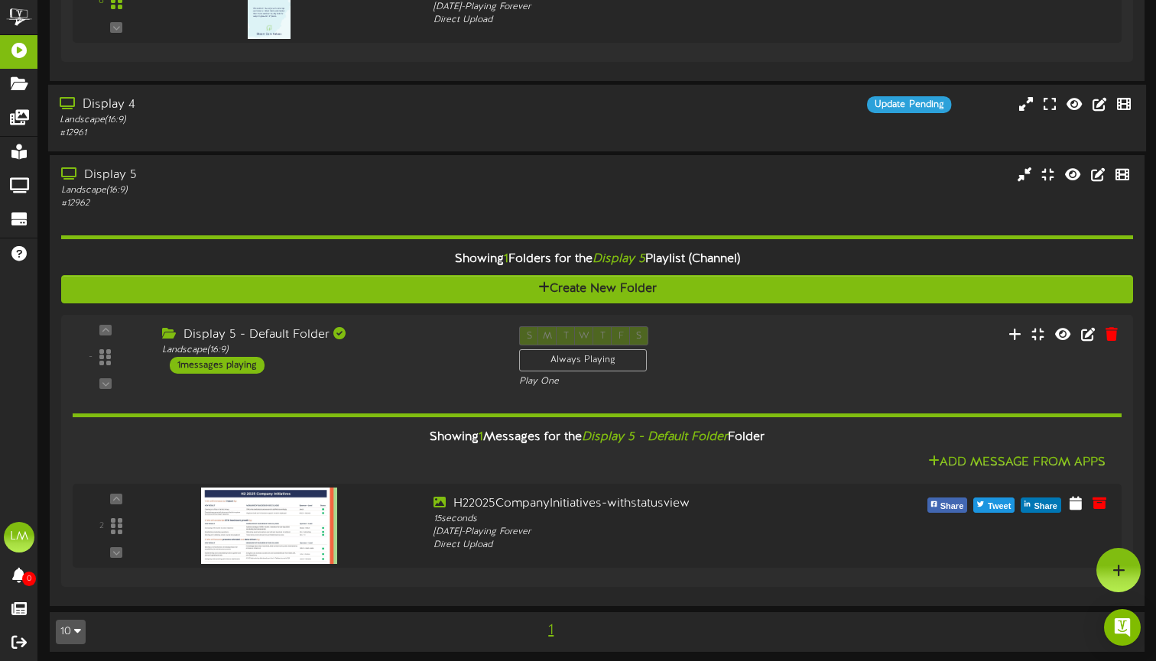
click at [170, 85] on div "Display 4 Landscape ( 16:9 ) # 12961 Update Pending" at bounding box center [597, 118] width 1098 height 67
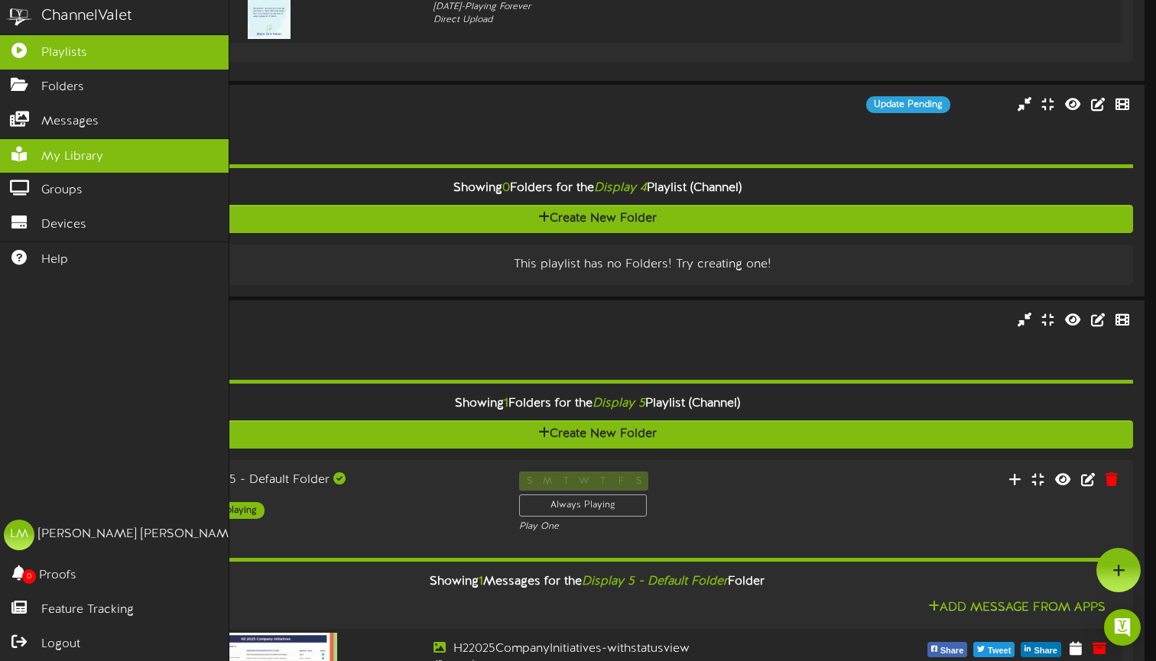
click at [63, 161] on span "My Library" at bounding box center [72, 157] width 62 height 18
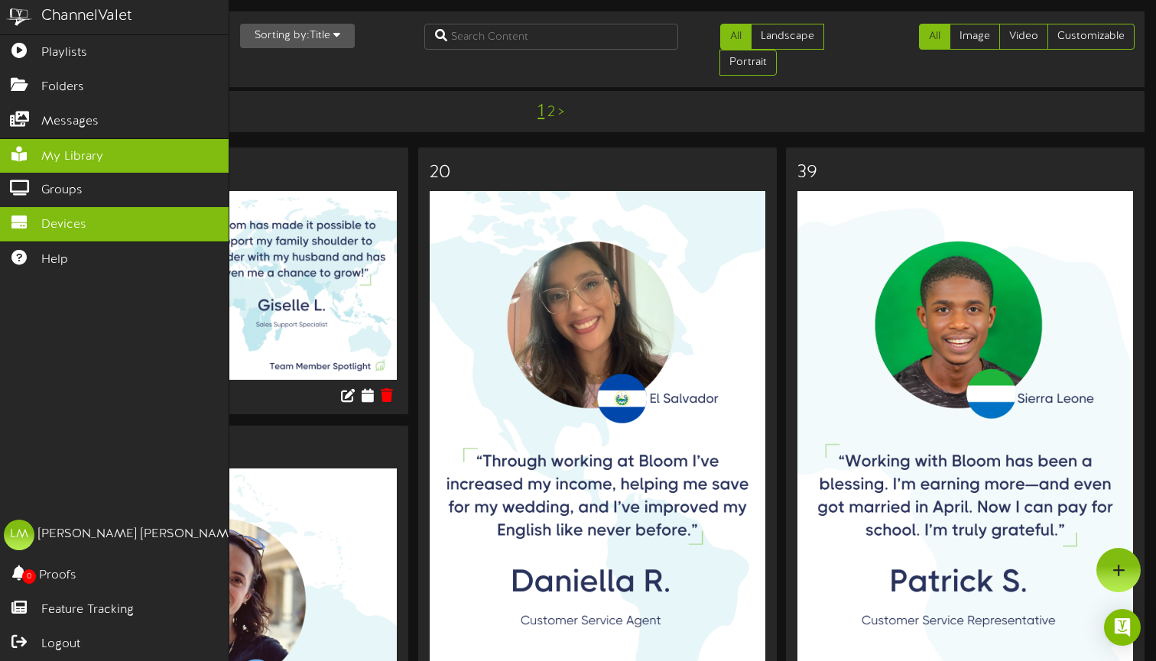
click at [52, 218] on span "Devices" at bounding box center [63, 225] width 45 height 18
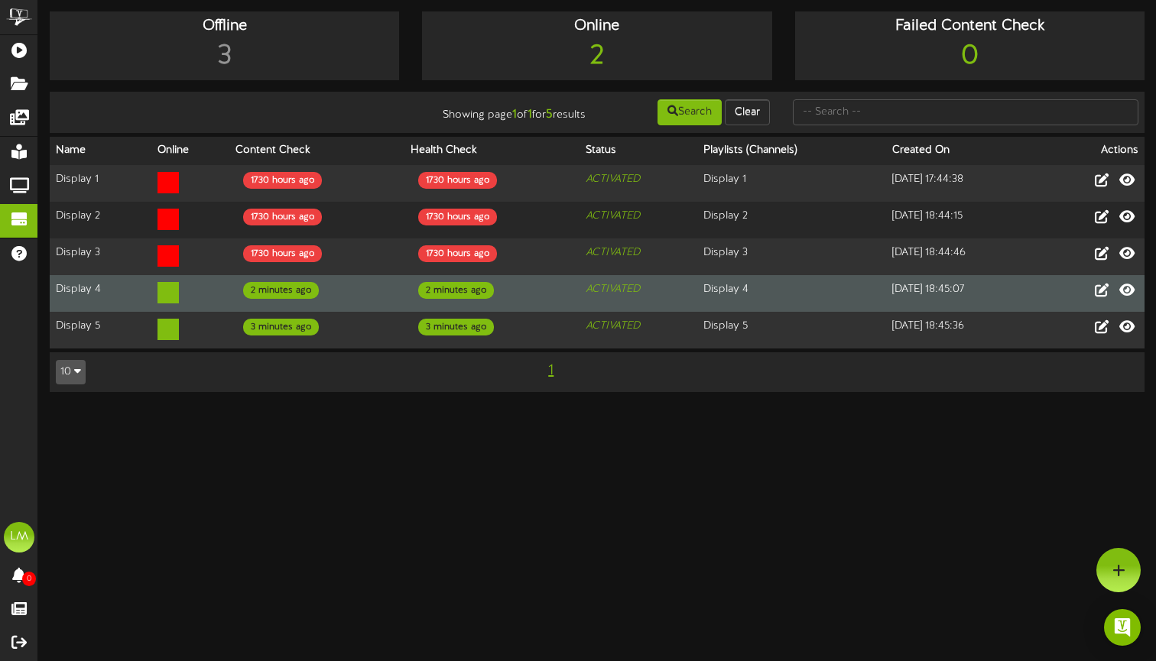
click at [183, 294] on td at bounding box center [189, 293] width 77 height 37
click at [157, 294] on icon at bounding box center [167, 292] width 21 height 21
click at [1123, 287] on icon at bounding box center [1127, 289] width 18 height 17
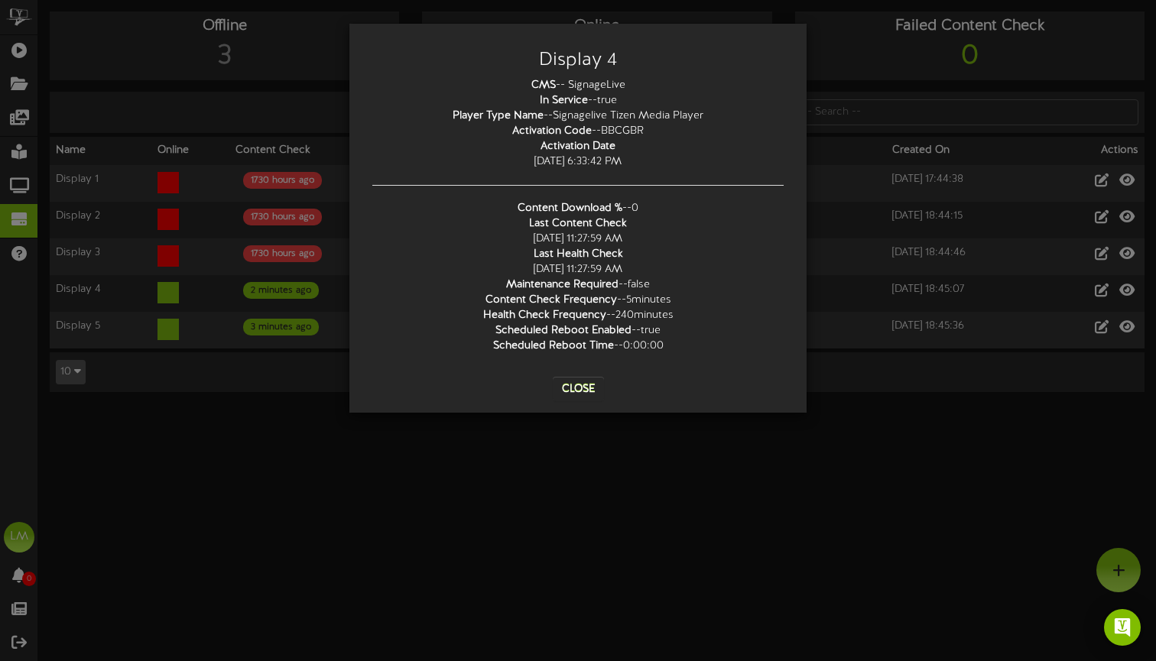
click at [582, 389] on button "Close" at bounding box center [578, 389] width 51 height 24
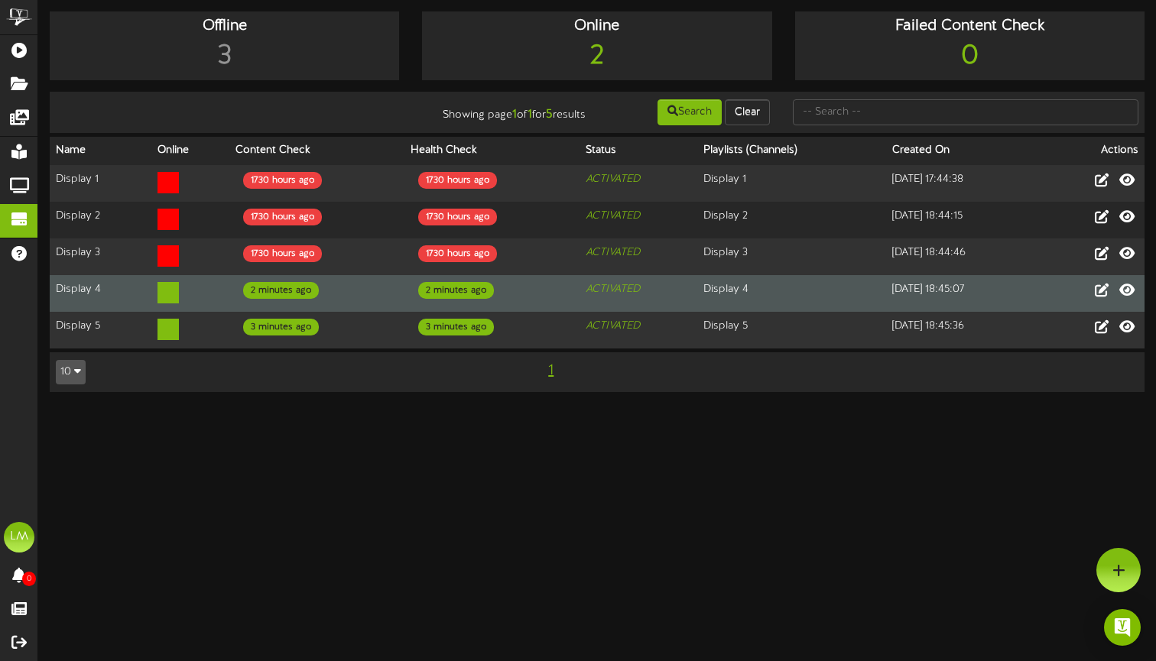
click at [510, 292] on td "2 minutes ago" at bounding box center [491, 293] width 175 height 37
click at [603, 287] on icon "ACTIVATED" at bounding box center [613, 289] width 54 height 11
drag, startPoint x: 453, startPoint y: 290, endPoint x: 318, endPoint y: 289, distance: 135.3
click at [446, 291] on div "2 minutes ago" at bounding box center [456, 290] width 76 height 17
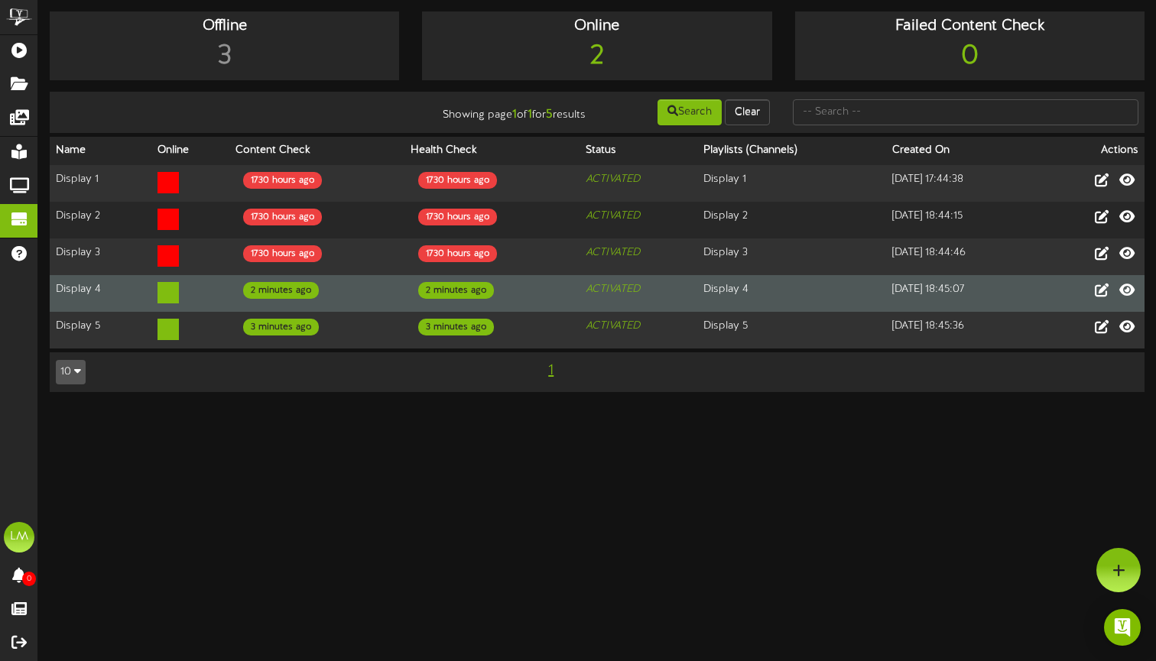
drag, startPoint x: 281, startPoint y: 290, endPoint x: 183, endPoint y: 298, distance: 99.0
click at [267, 290] on div "2 minutes ago" at bounding box center [281, 290] width 76 height 17
click at [164, 291] on icon at bounding box center [167, 292] width 21 height 21
click at [718, 287] on td "Display 4" at bounding box center [791, 293] width 189 height 37
click at [941, 288] on td "[DATE] 18:45:07" at bounding box center [962, 293] width 152 height 37
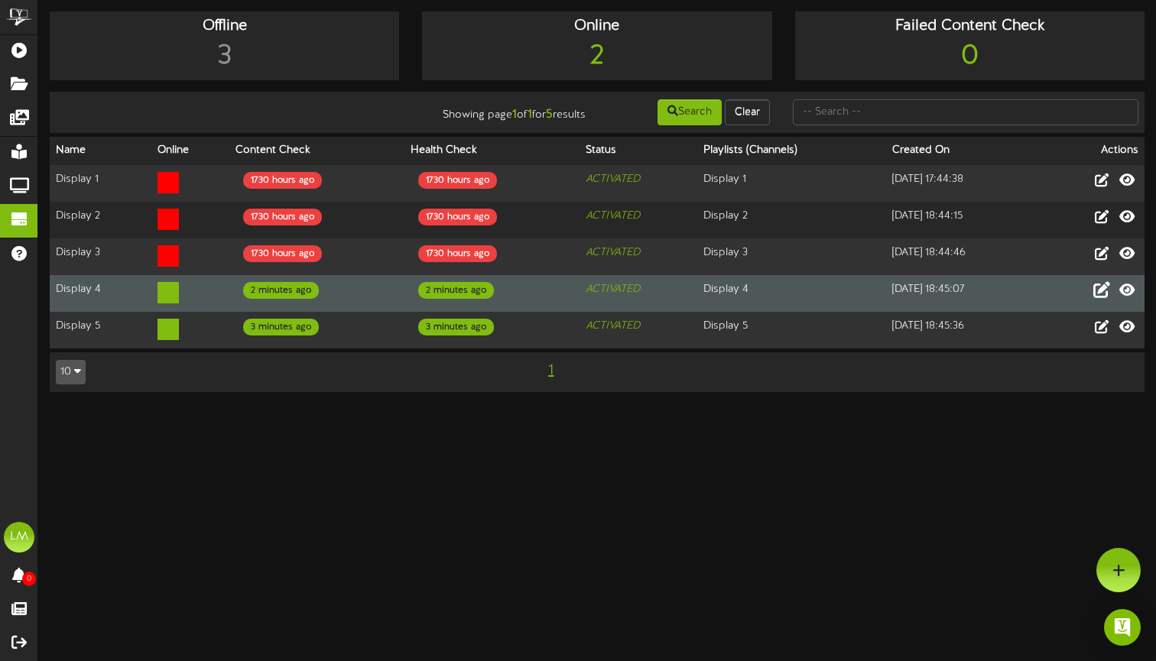
click at [1106, 291] on icon at bounding box center [1101, 289] width 17 height 17
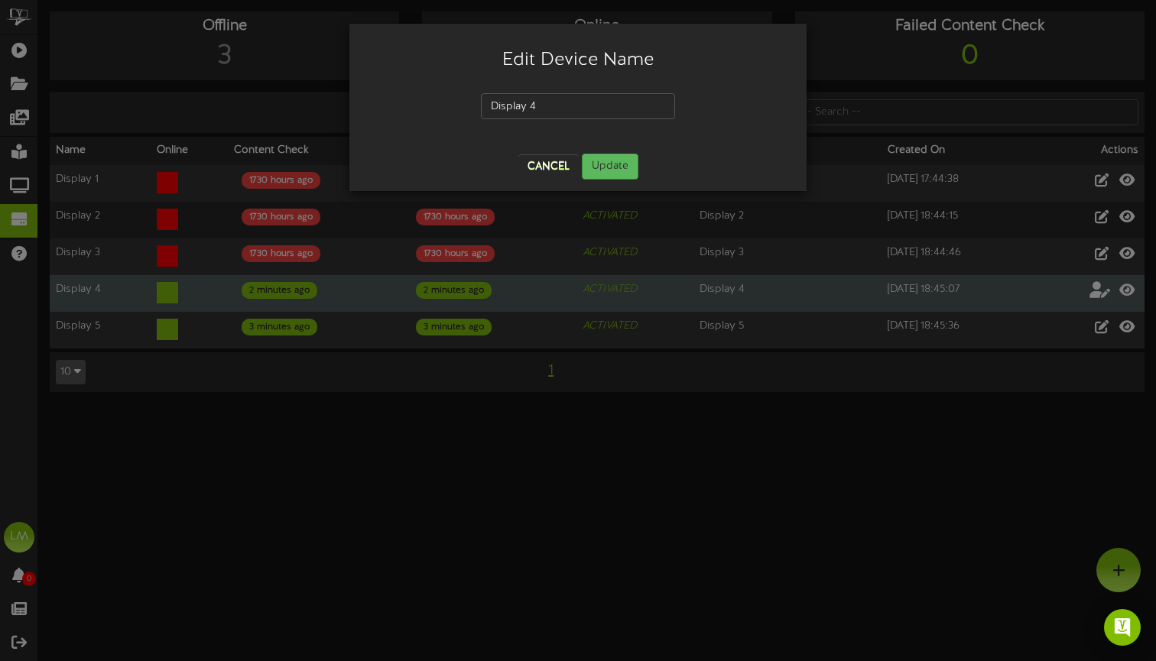
click at [567, 167] on button "Cancel" at bounding box center [548, 166] width 60 height 24
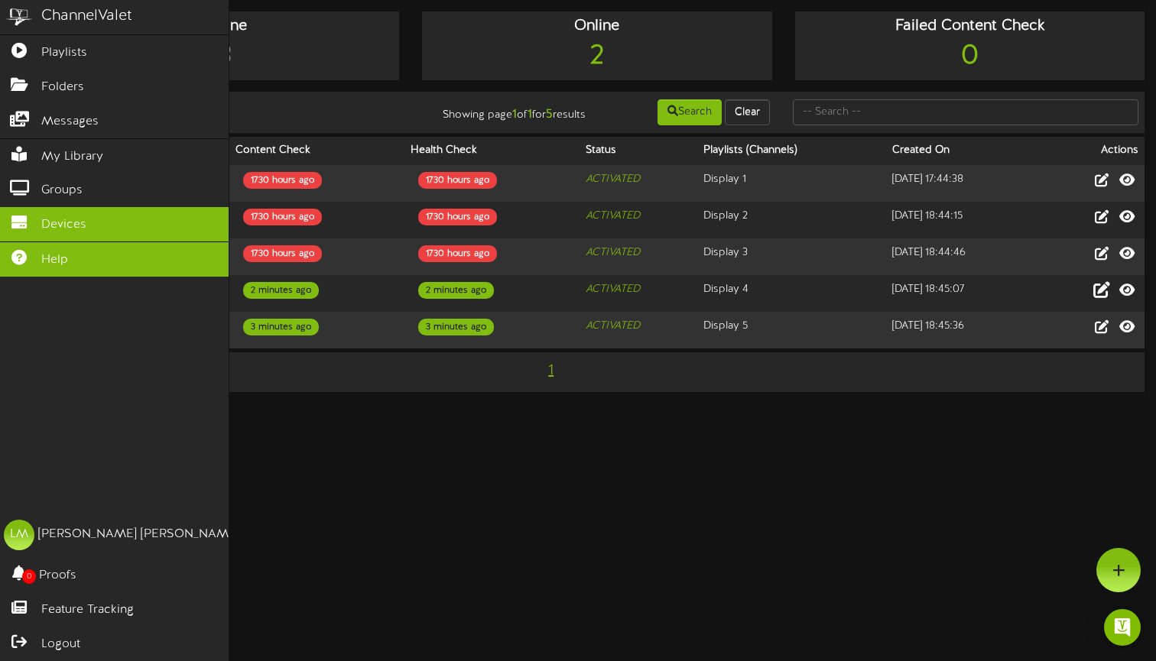
click at [24, 250] on icon at bounding box center [19, 255] width 38 height 11
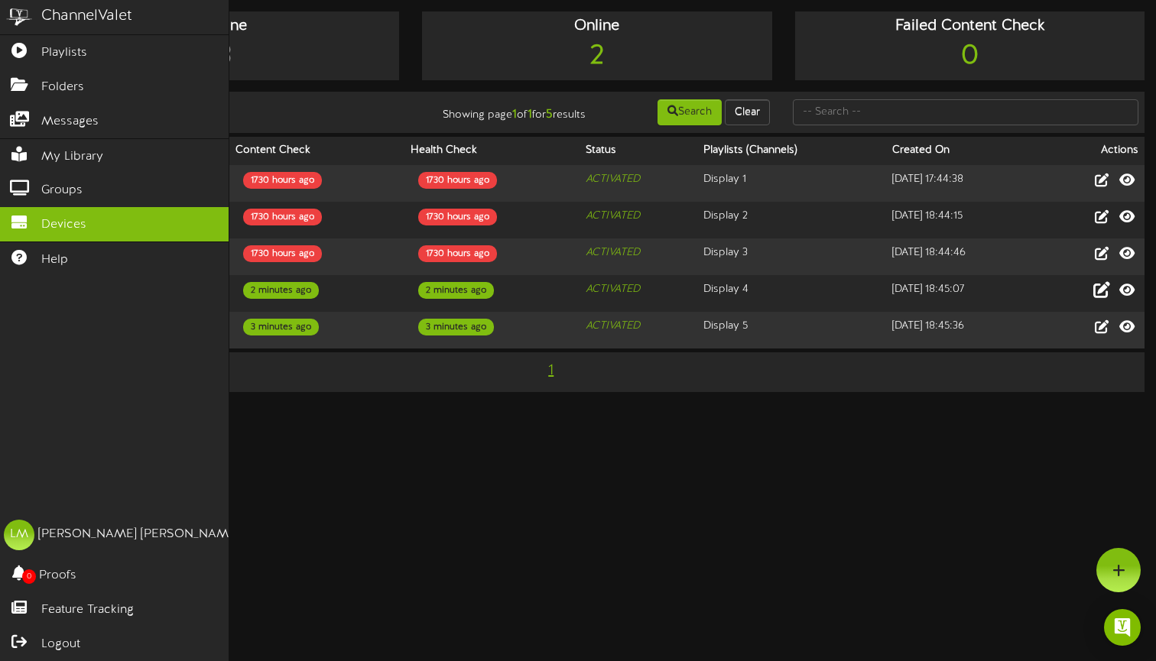
click at [30, 219] on icon at bounding box center [19, 220] width 38 height 11
click at [43, 183] on span "Groups" at bounding box center [61, 191] width 41 height 18
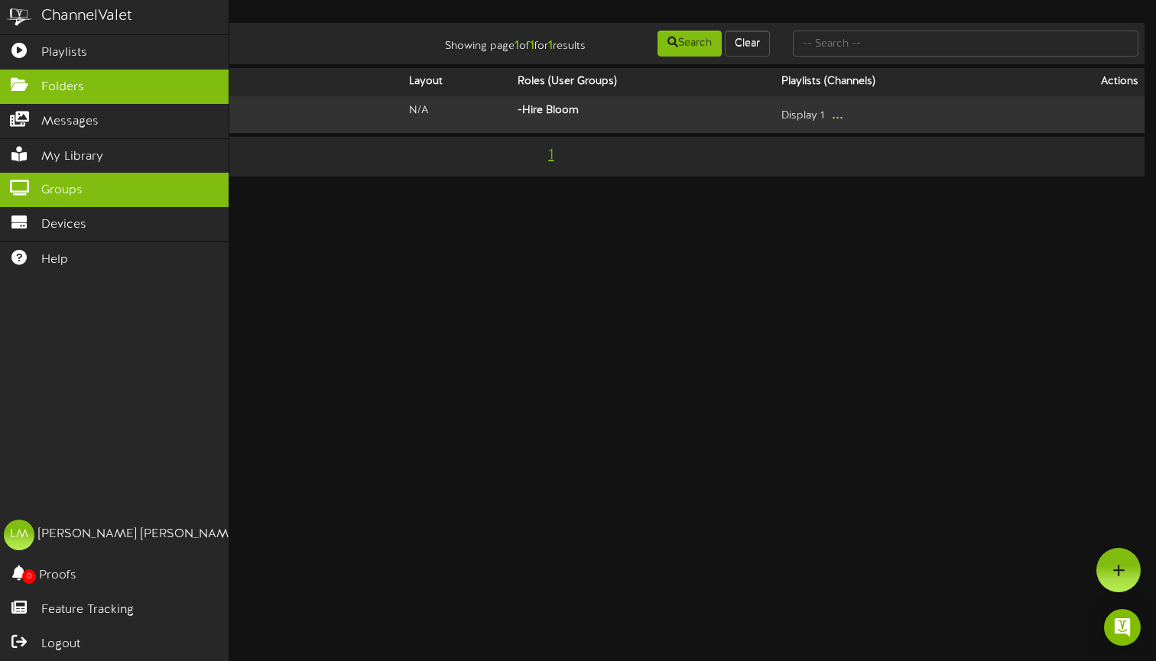
click at [70, 84] on span "Folders" at bounding box center [62, 88] width 43 height 18
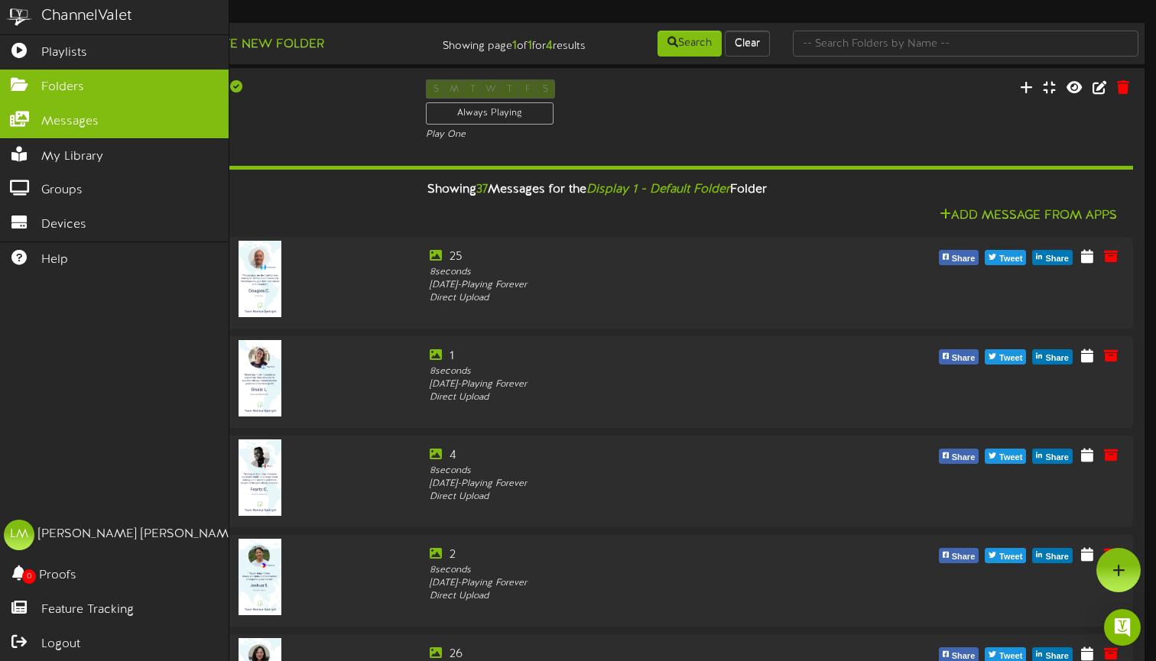
click at [66, 118] on span "Messages" at bounding box center [69, 122] width 57 height 18
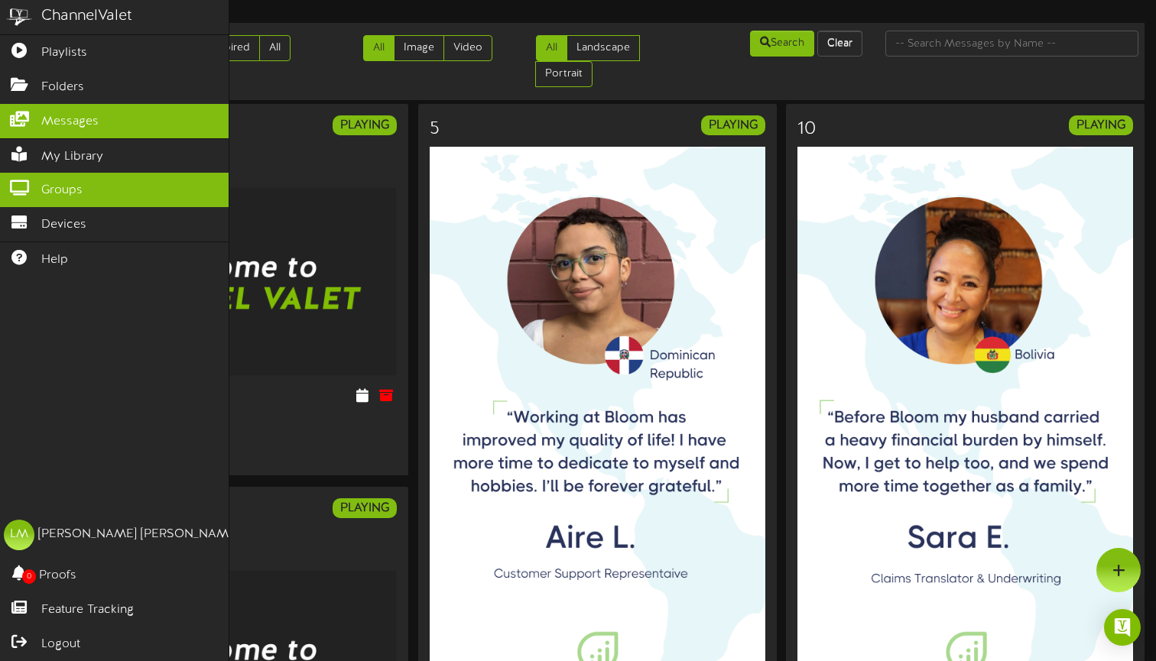
click at [61, 192] on span "Groups" at bounding box center [61, 191] width 41 height 18
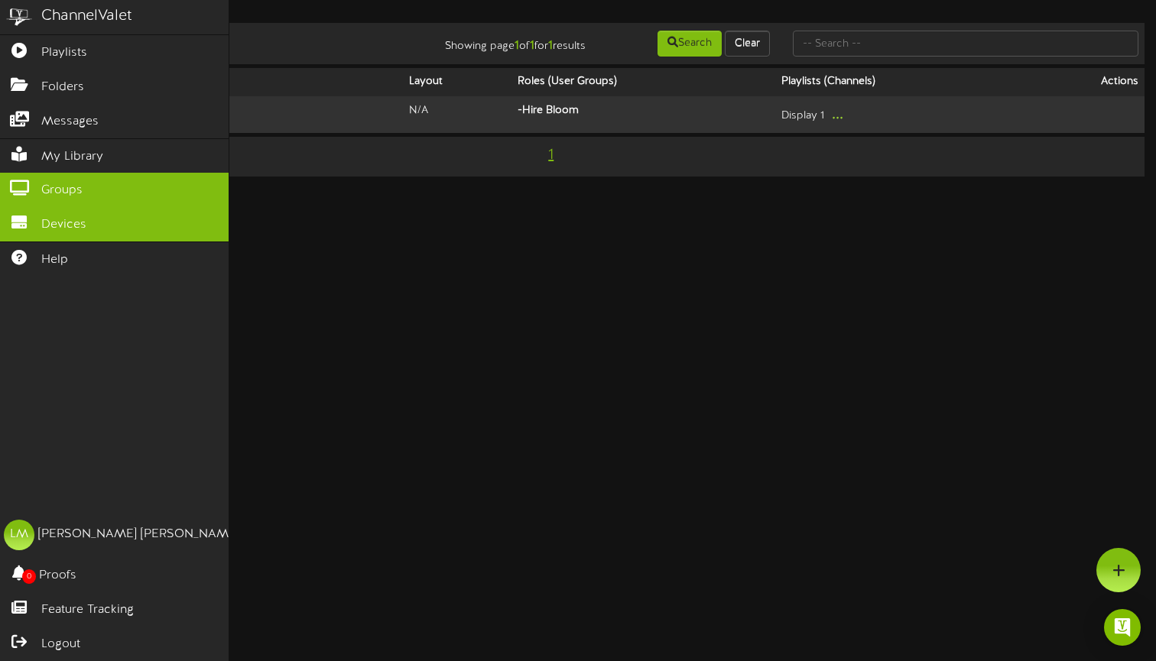
click at [67, 221] on span "Devices" at bounding box center [63, 225] width 45 height 18
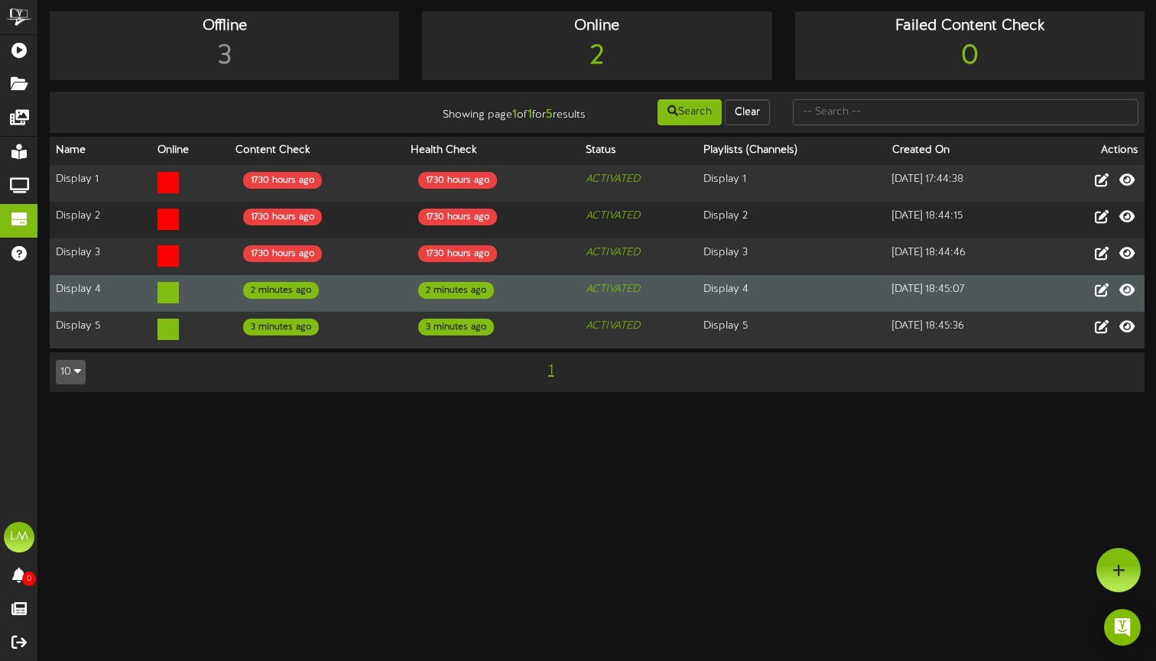
click at [857, 280] on td "Display 4" at bounding box center [791, 293] width 189 height 37
click at [1113, 297] on td at bounding box center [1091, 293] width 106 height 37
click at [1103, 292] on icon at bounding box center [1101, 289] width 17 height 17
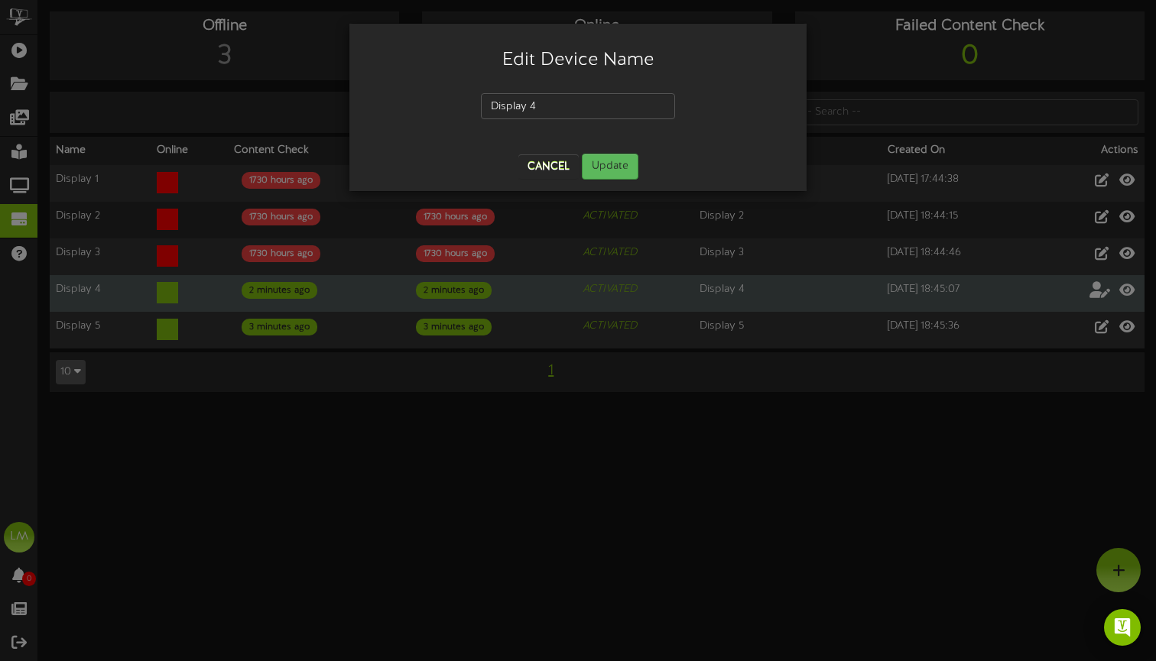
click at [563, 167] on button "Cancel" at bounding box center [548, 166] width 60 height 24
